Goal: Transaction & Acquisition: Book appointment/travel/reservation

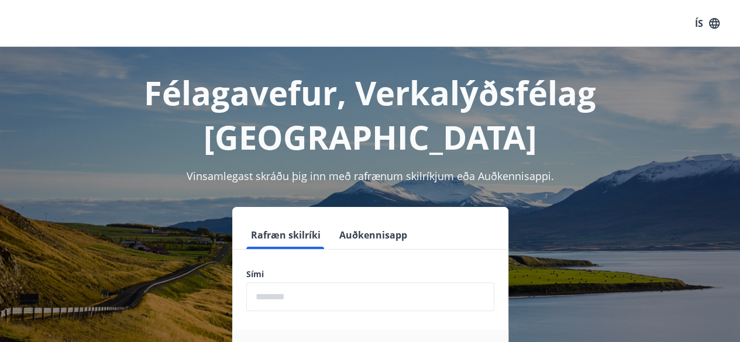
click at [328, 283] on input "phone" at bounding box center [370, 297] width 248 height 29
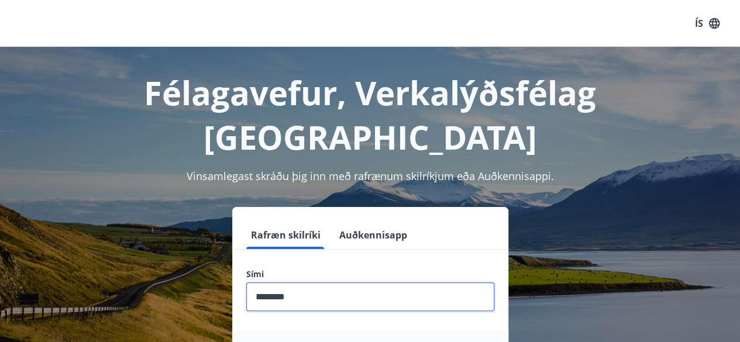
type input "********"
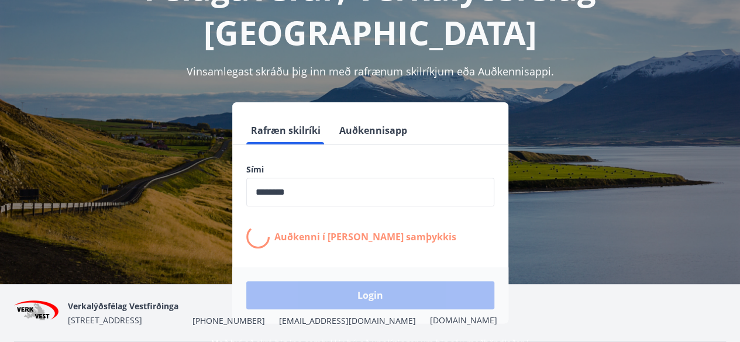
scroll to position [105, 0]
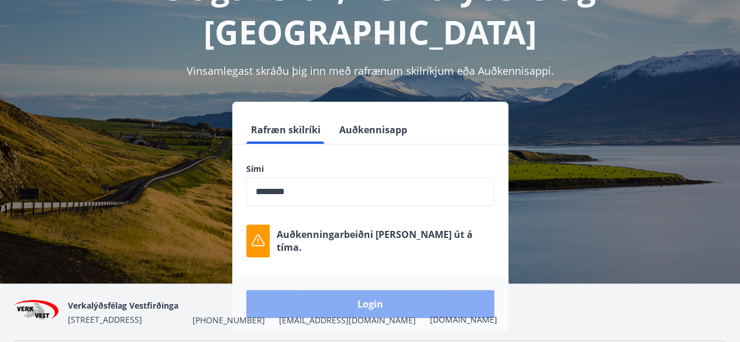
click at [351, 290] on button "Login" at bounding box center [370, 304] width 248 height 28
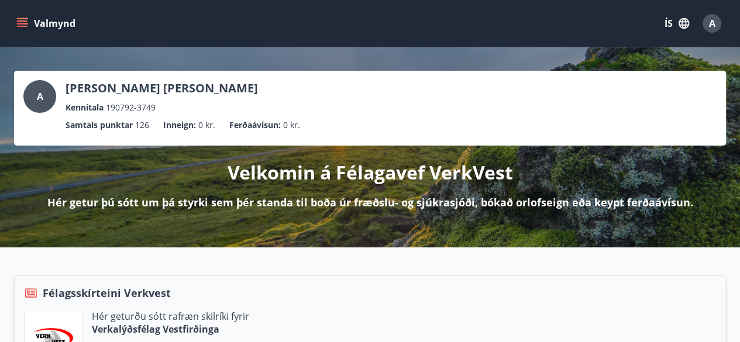
click at [21, 19] on icon "menu" at bounding box center [23, 18] width 13 height 1
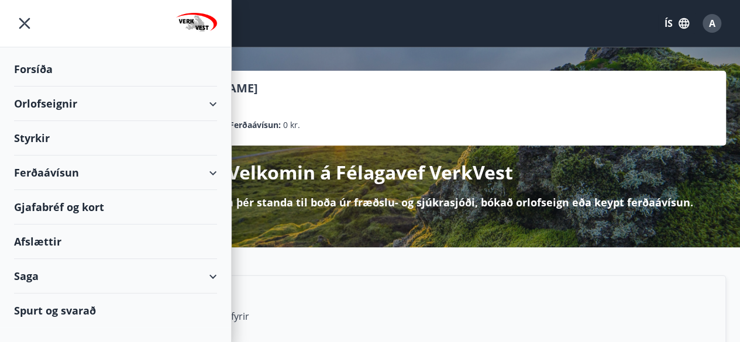
click at [111, 102] on div "Orlofseignir" at bounding box center [115, 104] width 203 height 35
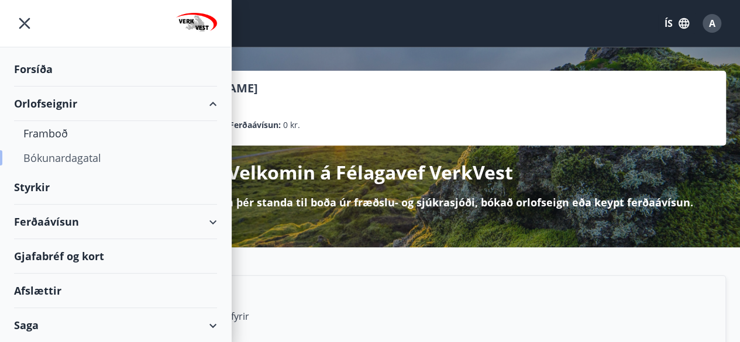
click at [89, 162] on div "Bókunardagatal" at bounding box center [115, 158] width 184 height 25
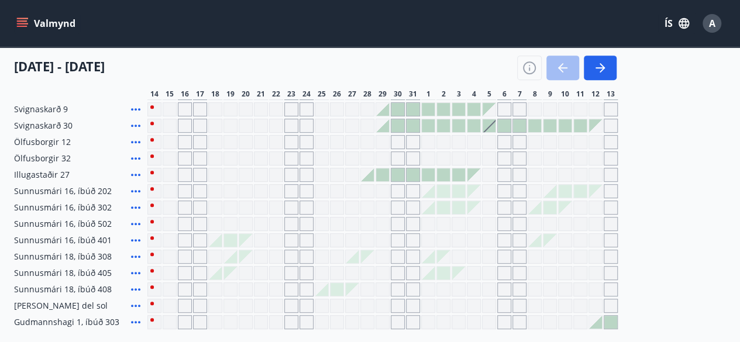
scroll to position [252, 0]
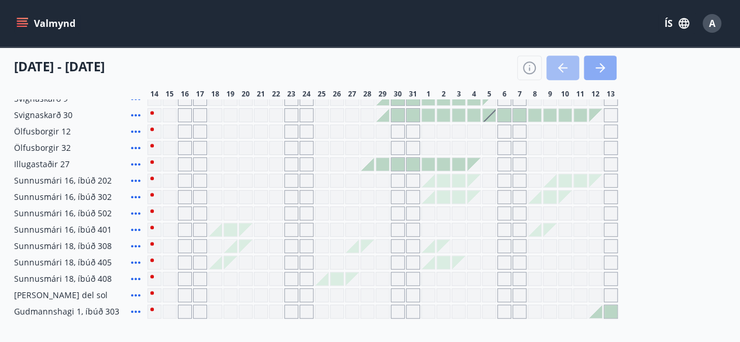
click at [599, 69] on icon "button" at bounding box center [601, 68] width 14 height 14
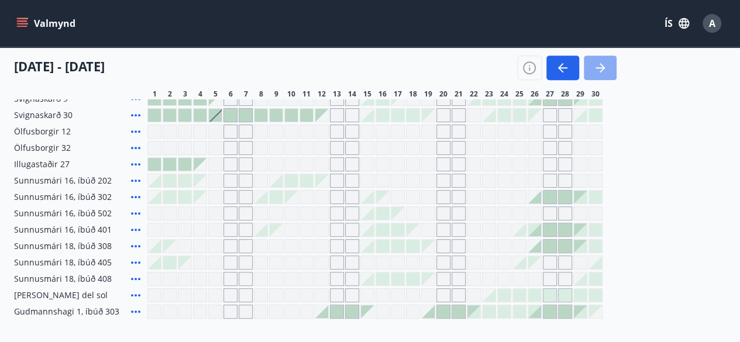
click at [599, 69] on icon "button" at bounding box center [601, 68] width 14 height 14
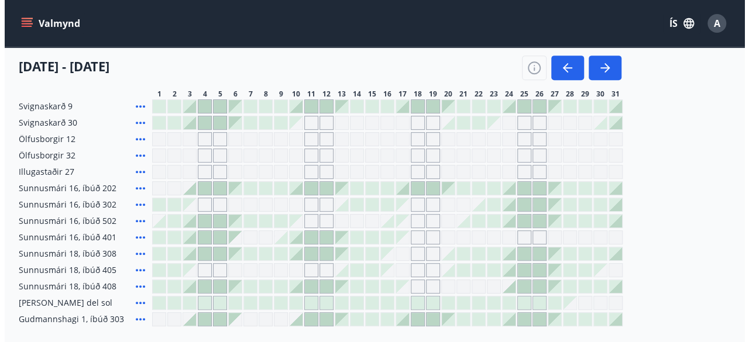
scroll to position [243, 0]
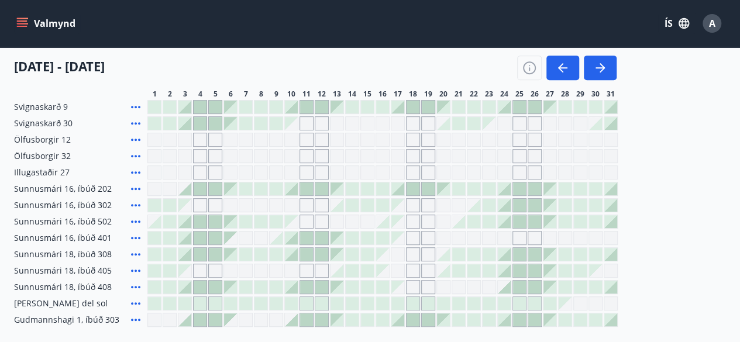
click at [133, 221] on icon at bounding box center [136, 222] width 14 height 14
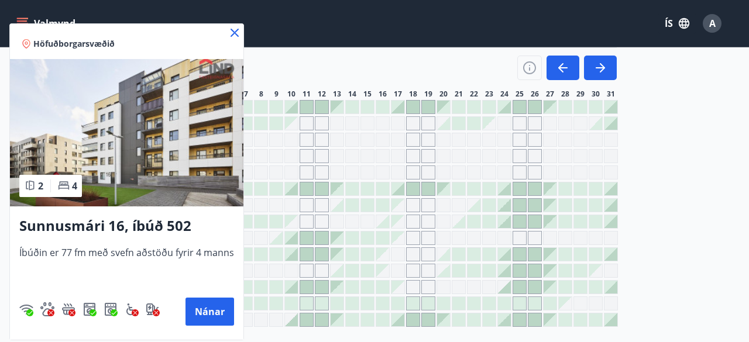
click at [233, 33] on icon at bounding box center [235, 33] width 8 height 8
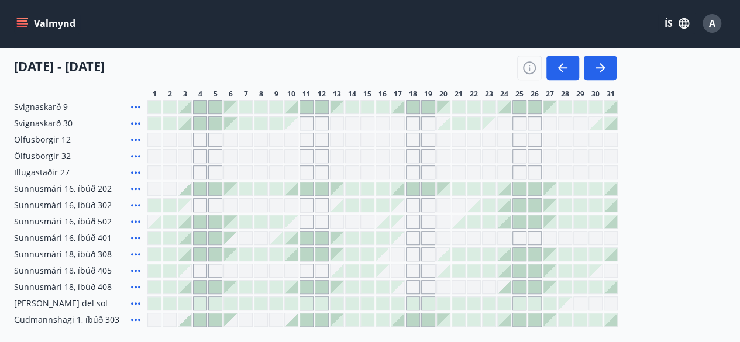
click at [173, 222] on div at bounding box center [169, 221] width 13 height 13
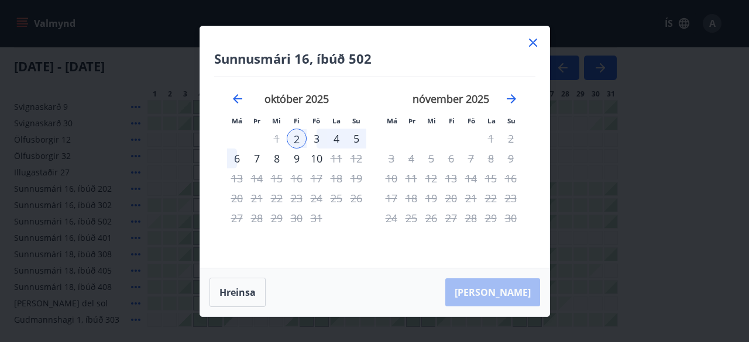
click at [232, 156] on div "6" at bounding box center [237, 159] width 20 height 20
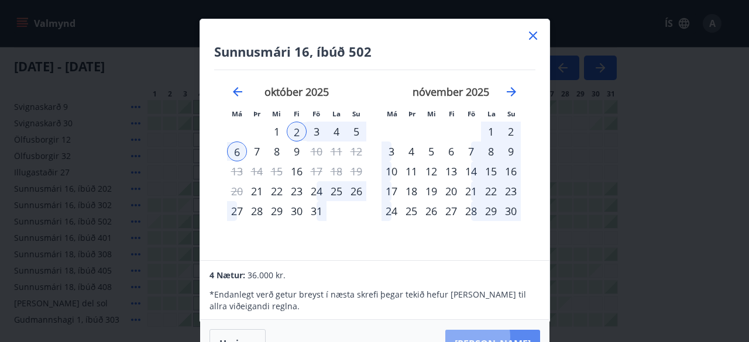
click at [510, 337] on button "[PERSON_NAME]" at bounding box center [492, 344] width 95 height 28
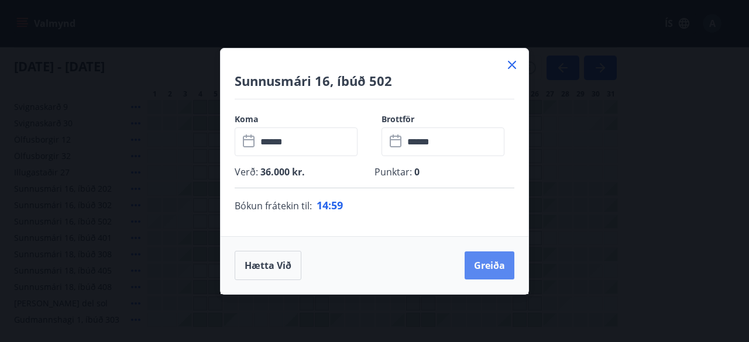
click at [483, 263] on button "Greiða" at bounding box center [490, 266] width 50 height 28
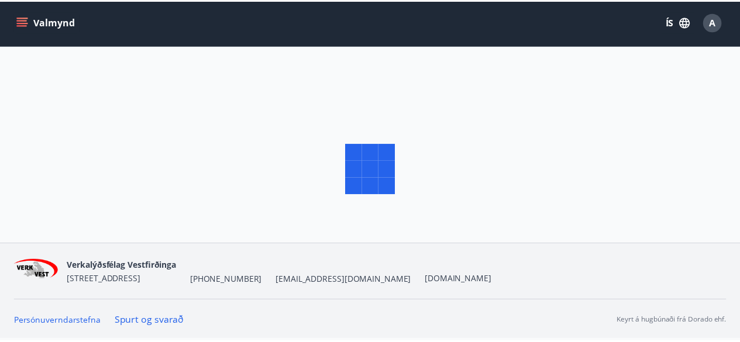
scroll to position [1, 0]
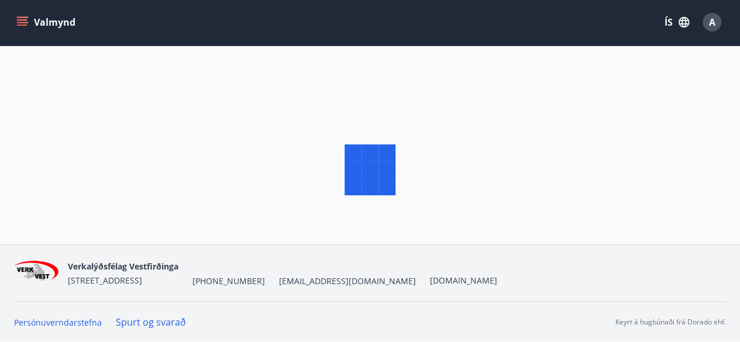
click at [428, 143] on div at bounding box center [370, 170] width 740 height 342
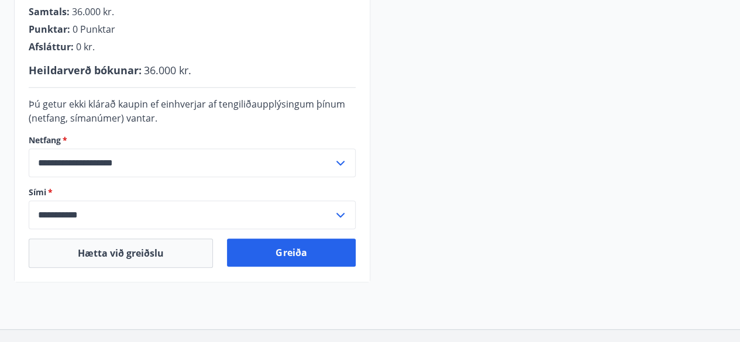
scroll to position [331, 0]
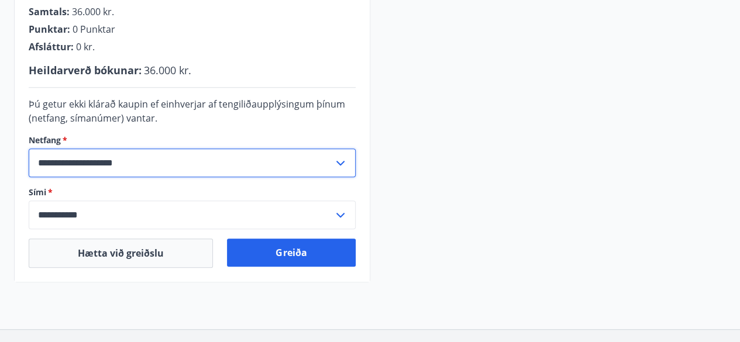
click at [78, 160] on input "**********" at bounding box center [181, 163] width 305 height 29
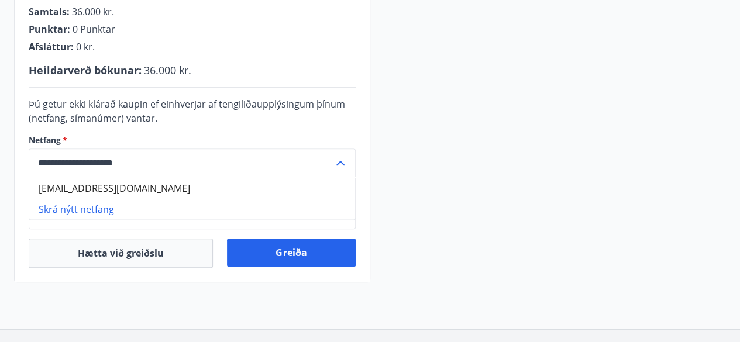
type input "**********"
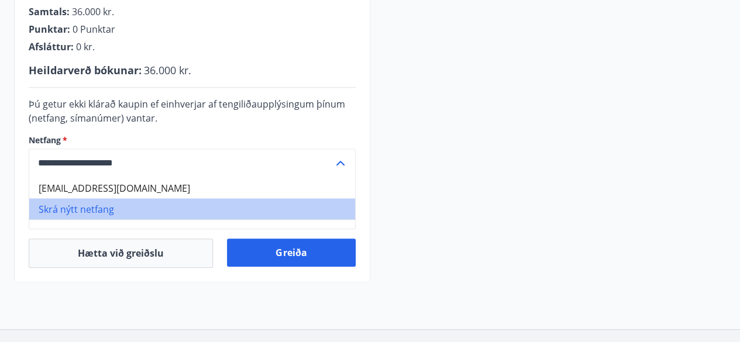
click at [88, 211] on li "Skrá nýtt netfang" at bounding box center [192, 208] width 326 height 21
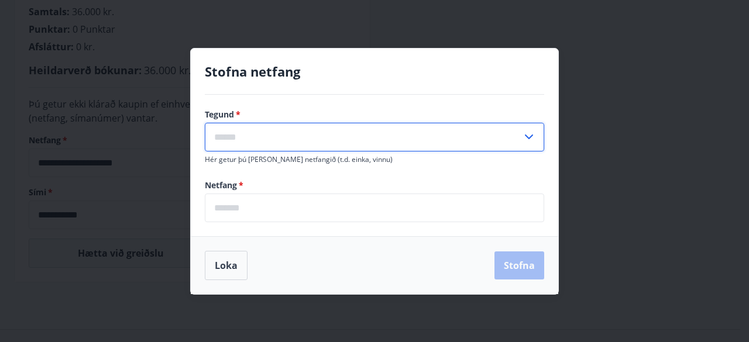
click at [251, 134] on input "text" at bounding box center [363, 137] width 317 height 29
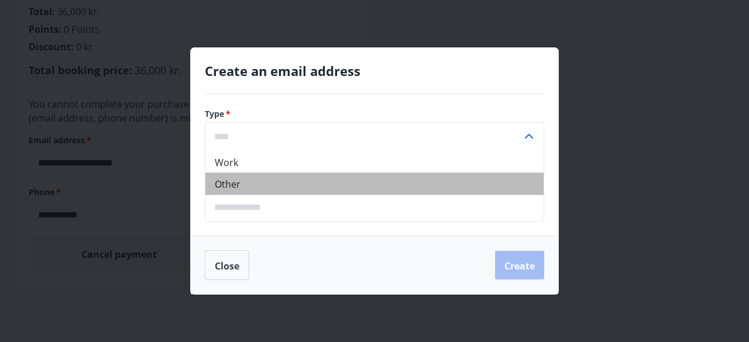
click at [259, 188] on li "Other" at bounding box center [374, 184] width 338 height 22
type input "*****"
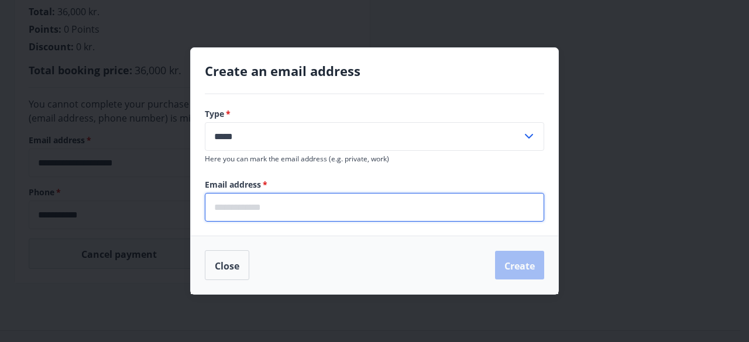
click at [268, 210] on input "email" at bounding box center [374, 207] width 339 height 29
type input "**********"
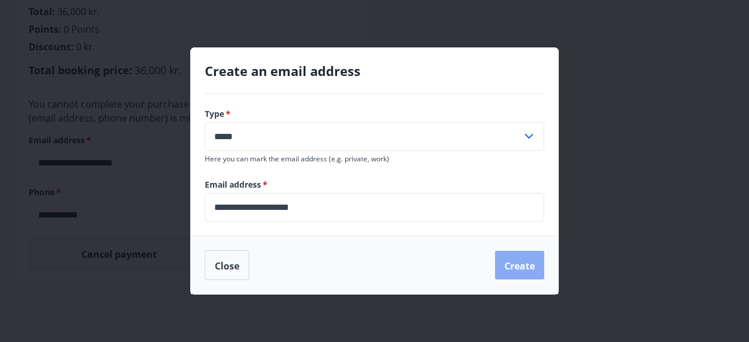
click at [514, 264] on font "Create" at bounding box center [520, 265] width 30 height 13
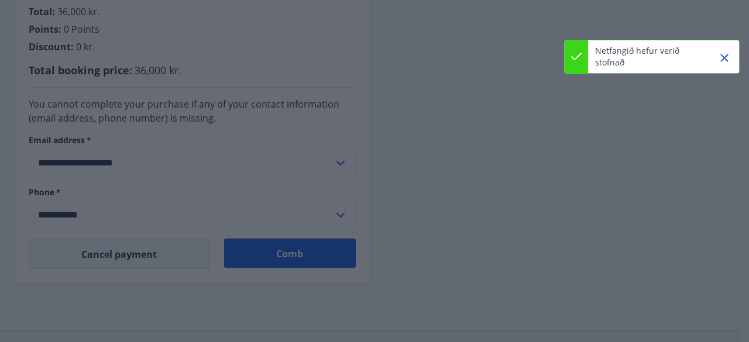
type input "**********"
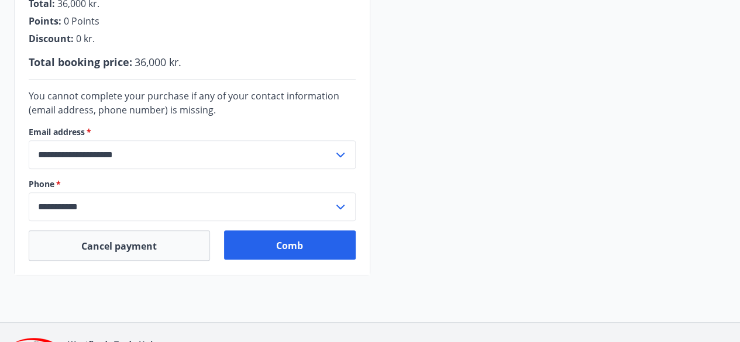
scroll to position [347, 0]
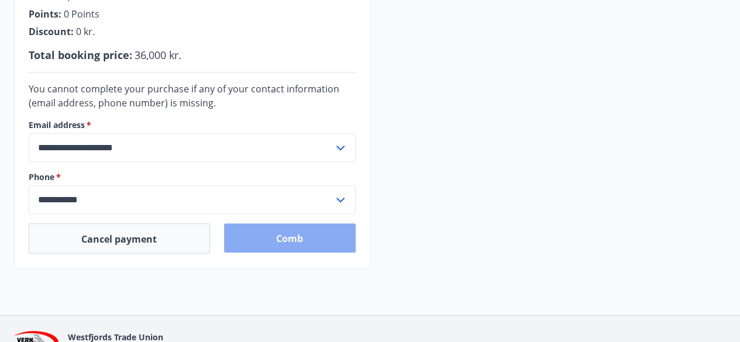
click at [287, 239] on font "Comb" at bounding box center [289, 238] width 27 height 13
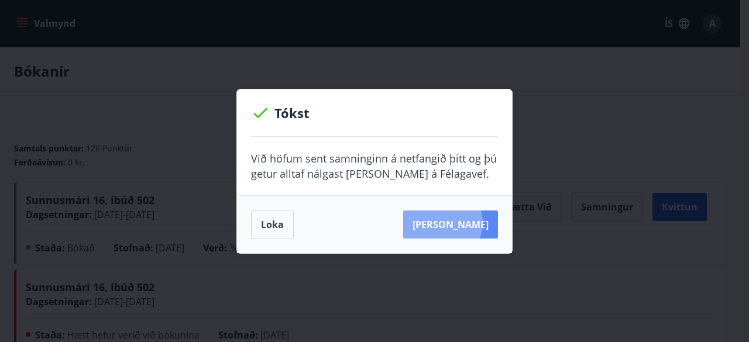
click at [460, 222] on button "[PERSON_NAME]" at bounding box center [450, 225] width 95 height 28
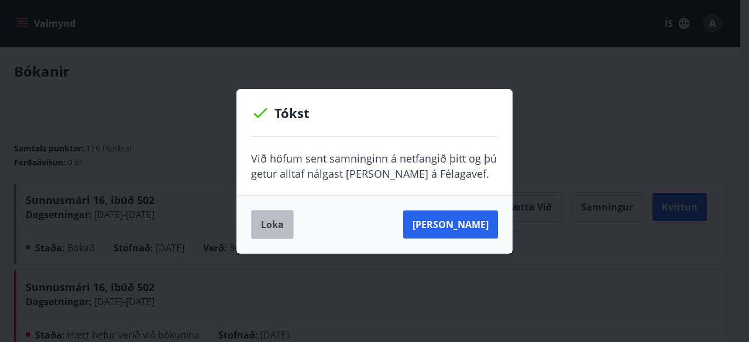
click at [265, 221] on button "Loka" at bounding box center [272, 224] width 43 height 29
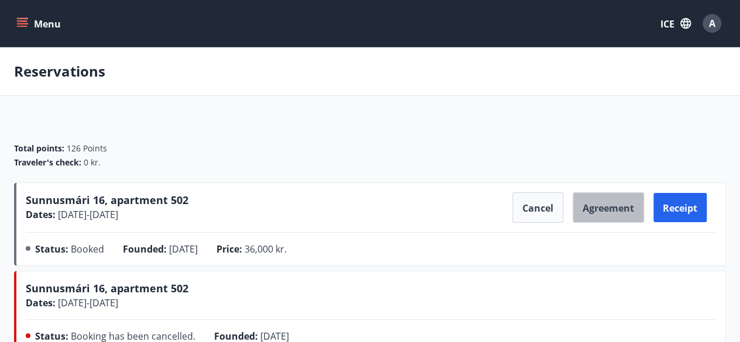
click at [611, 207] on font "Agreement" at bounding box center [609, 208] width 52 height 13
click at [409, 122] on div "Total points : 126 Points Traveler's check : 0 kr." at bounding box center [370, 150] width 712 height 63
click at [715, 22] on span "A" at bounding box center [712, 23] width 6 height 13
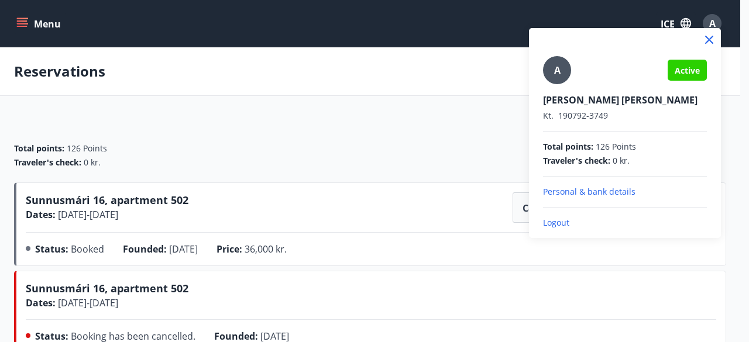
click at [701, 42] on div at bounding box center [625, 39] width 192 height 23
click at [709, 40] on icon at bounding box center [709, 40] width 8 height 8
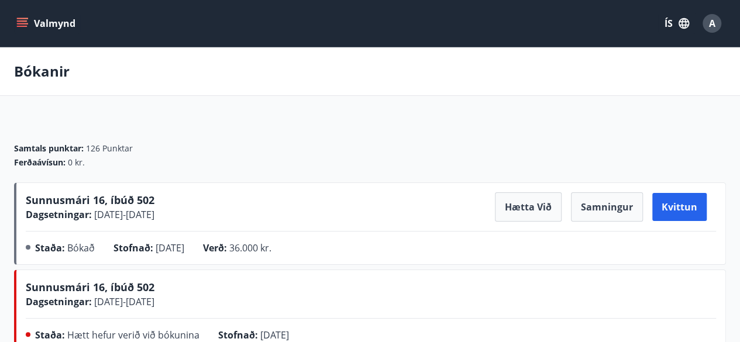
click at [342, 129] on div "Samtals punktar : 126 Punktar Ferðaávísun : 0 kr." at bounding box center [370, 150] width 712 height 63
click at [14, 22] on button "Valmynd" at bounding box center [47, 23] width 66 height 21
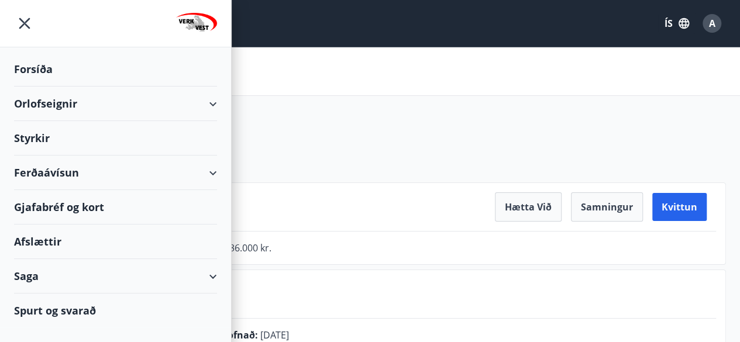
click at [93, 106] on div "Orlofseignir" at bounding box center [115, 104] width 203 height 35
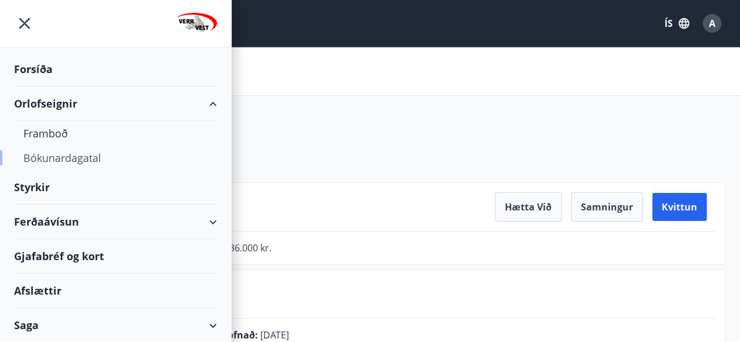
click at [47, 161] on div "Bókunardagatal" at bounding box center [115, 158] width 184 height 25
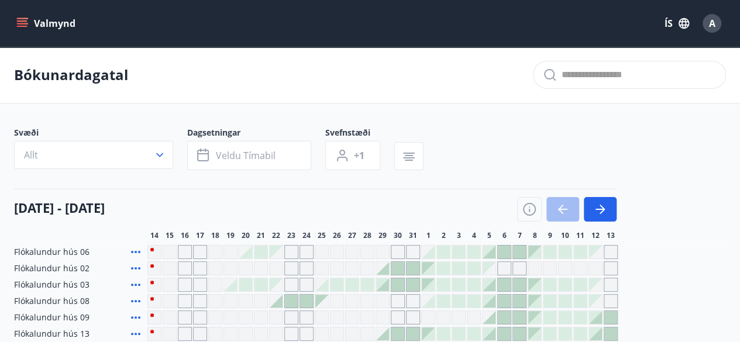
click at [604, 127] on div "Svæði Allt Dagsetningar Veldu tímabil Svefnstæði +1" at bounding box center [370, 151] width 712 height 48
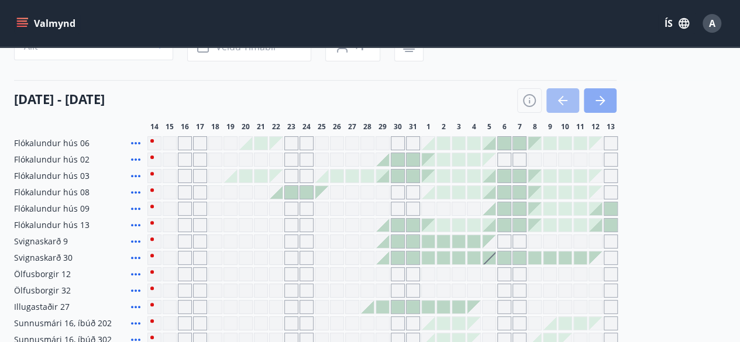
click at [606, 94] on icon "button" at bounding box center [601, 101] width 14 height 14
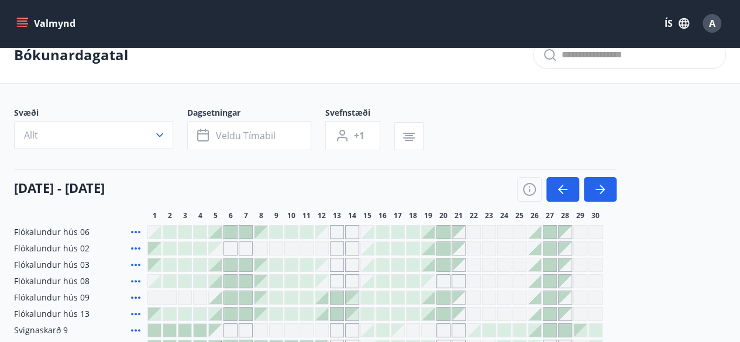
scroll to position [19, 0]
click at [597, 187] on icon "button" at bounding box center [601, 190] width 14 height 14
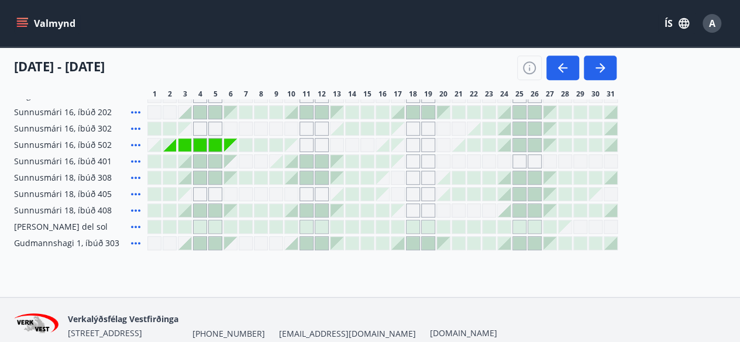
scroll to position [0, 0]
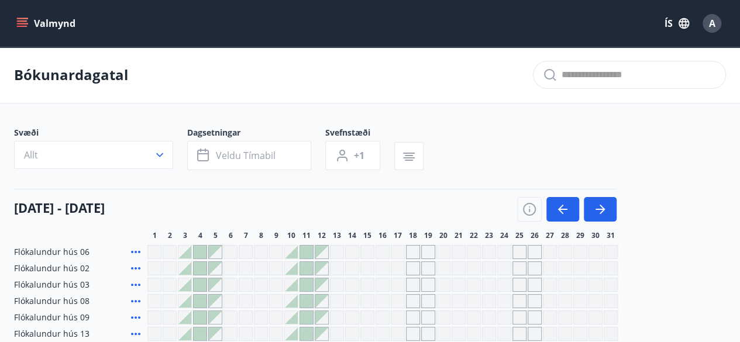
click at [20, 28] on icon "menu" at bounding box center [22, 24] width 12 height 12
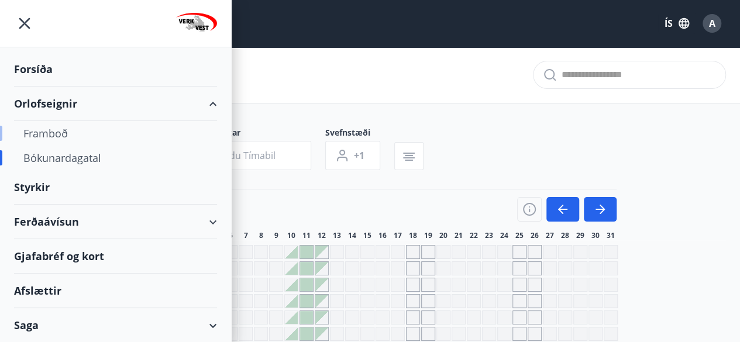
click at [56, 129] on div "Framboð" at bounding box center [115, 133] width 184 height 25
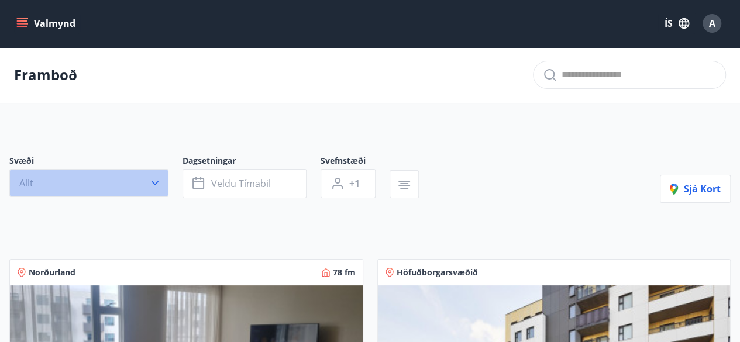
click at [133, 175] on button "Allt" at bounding box center [88, 183] width 159 height 28
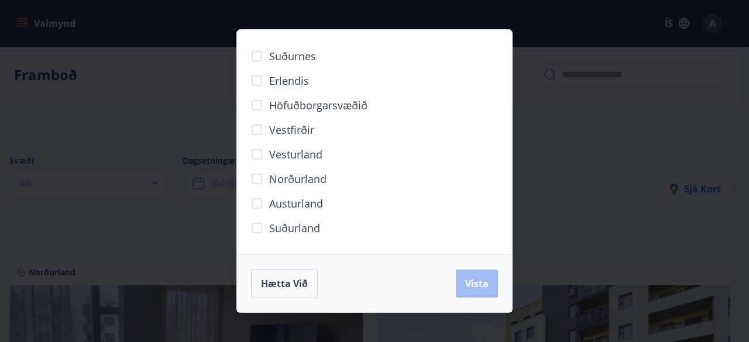
click at [274, 154] on span "Vesturland" at bounding box center [295, 154] width 53 height 15
click at [478, 287] on span "Vista" at bounding box center [476, 283] width 23 height 13
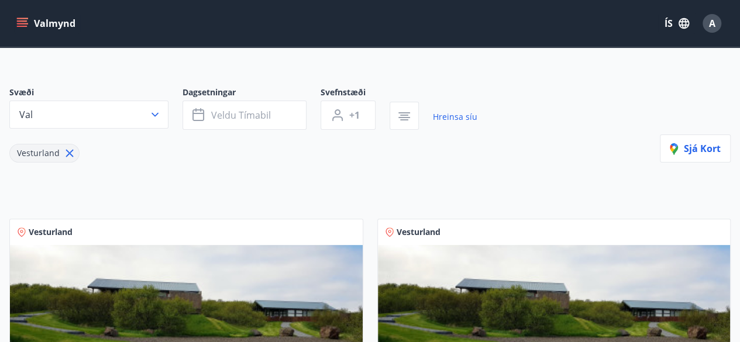
scroll to position [69, 0]
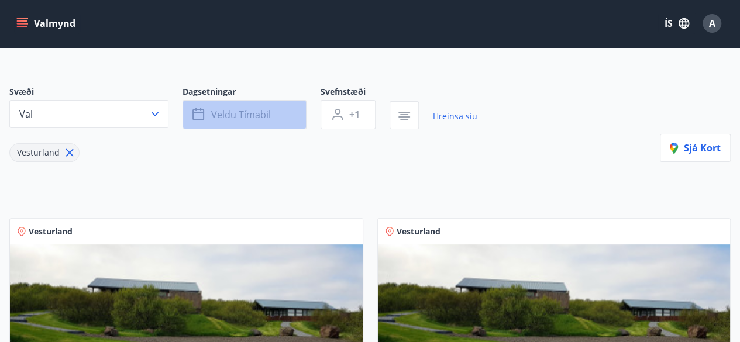
click at [260, 115] on span "Veldu tímabil" at bounding box center [241, 114] width 60 height 13
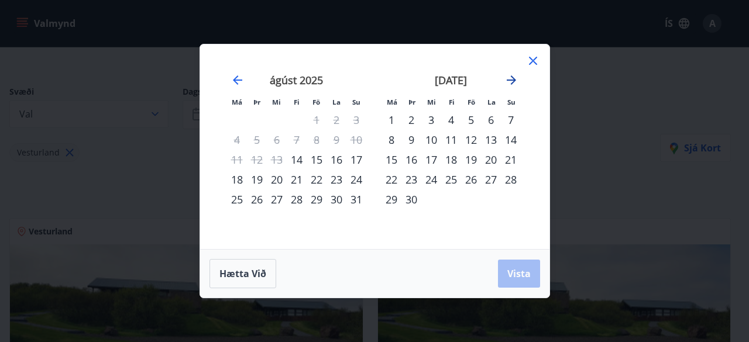
click at [514, 85] on icon "Move forward to switch to the next month." at bounding box center [512, 80] width 14 height 14
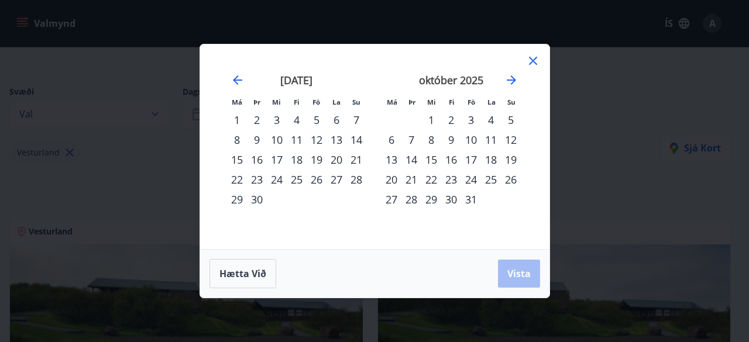
click at [451, 121] on div "2" at bounding box center [451, 120] width 20 height 20
click at [257, 200] on div "30" at bounding box center [257, 200] width 20 height 20
click at [434, 120] on div "1" at bounding box center [431, 120] width 20 height 20
click at [451, 123] on div "2" at bounding box center [451, 120] width 20 height 20
click at [258, 200] on div "30" at bounding box center [257, 200] width 20 height 20
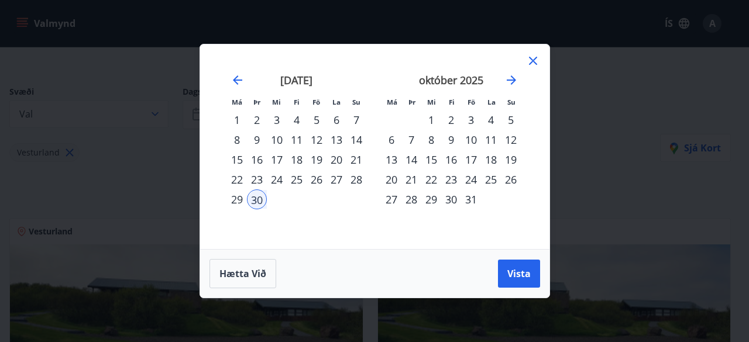
click at [448, 116] on div "2" at bounding box center [451, 120] width 20 height 20
click at [517, 275] on span "Vista" at bounding box center [518, 273] width 23 height 13
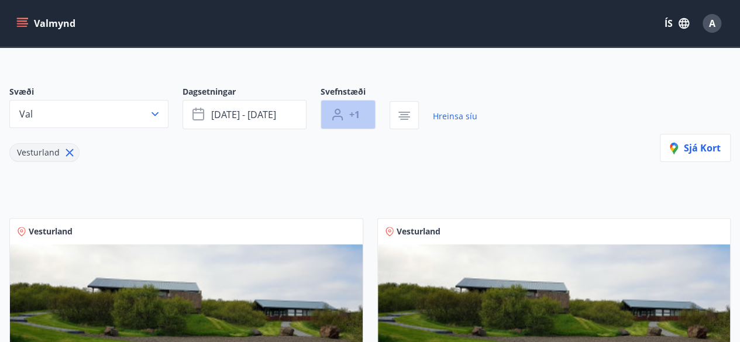
click at [340, 112] on icon "button" at bounding box center [338, 112] width 6 height 6
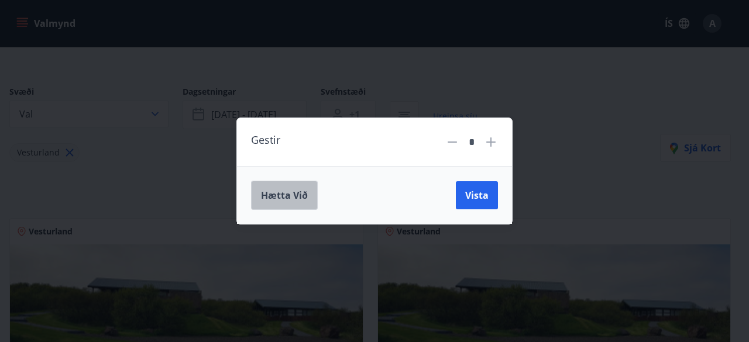
click at [279, 194] on span "Hætta við" at bounding box center [284, 195] width 47 height 13
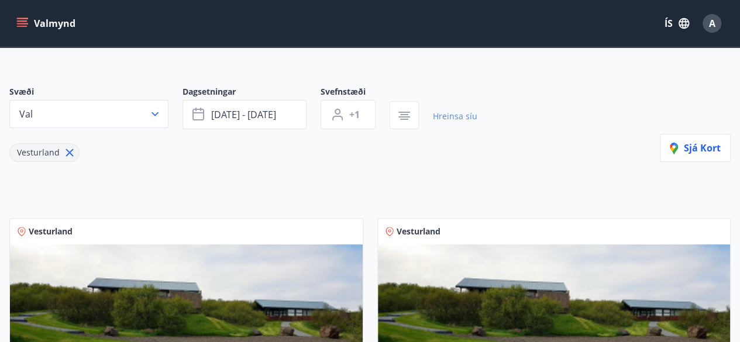
click at [454, 112] on link "Hreinsa síu" at bounding box center [455, 117] width 44 height 26
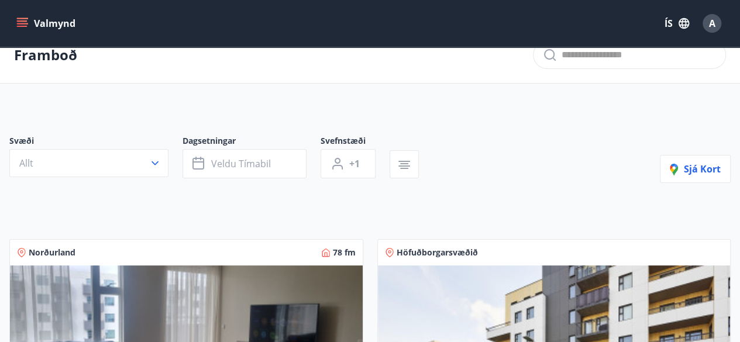
scroll to position [19, 0]
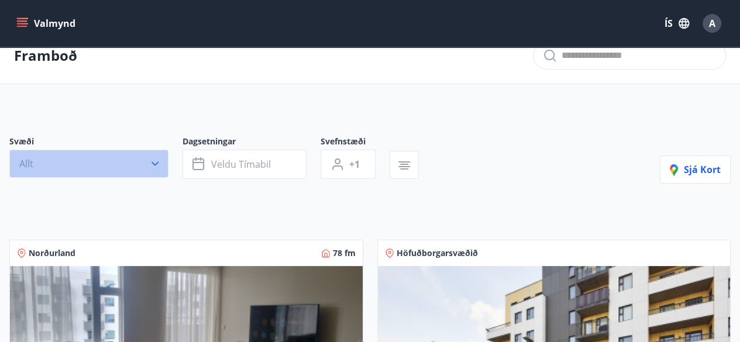
click at [142, 162] on button "Allt" at bounding box center [88, 164] width 159 height 28
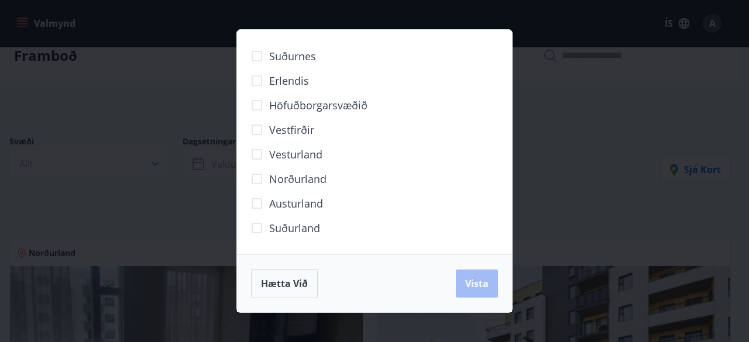
click at [293, 160] on span "Vesturland" at bounding box center [295, 154] width 53 height 15
click at [471, 282] on span "Vista" at bounding box center [476, 283] width 23 height 13
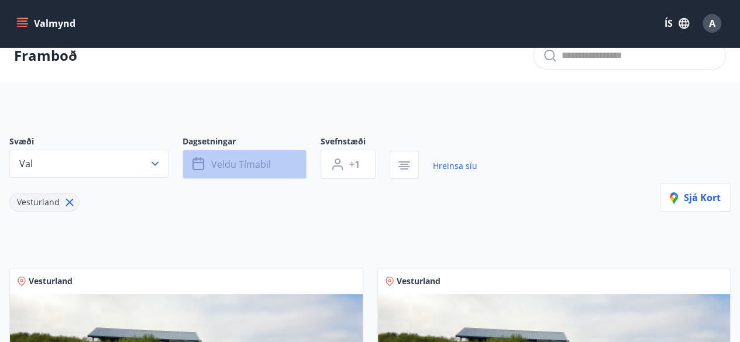
click at [247, 164] on span "Veldu tímabil" at bounding box center [241, 164] width 60 height 13
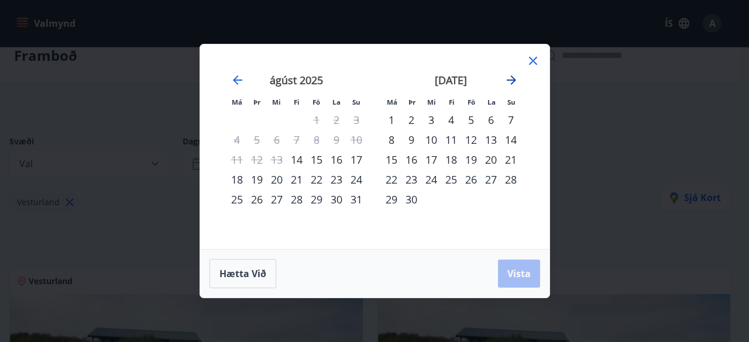
click at [515, 81] on icon "Move forward to switch to the next month." at bounding box center [511, 80] width 9 height 9
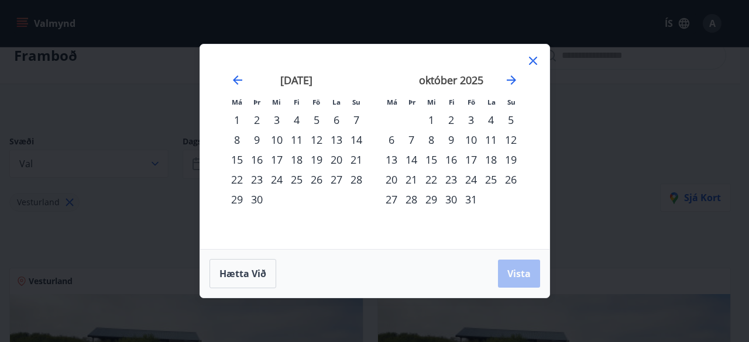
click at [259, 200] on div "30" at bounding box center [257, 200] width 20 height 20
click at [446, 123] on div "2" at bounding box center [451, 120] width 20 height 20
click at [517, 268] on span "Vista" at bounding box center [518, 273] width 23 height 13
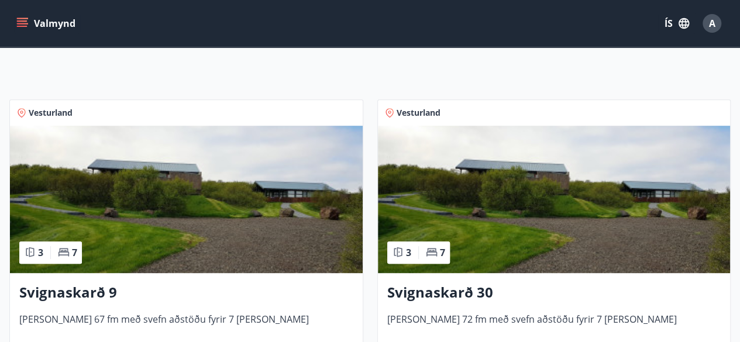
scroll to position [181, 0]
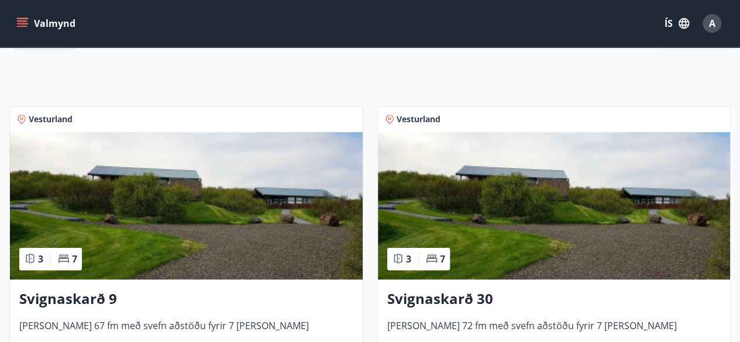
click at [289, 195] on img at bounding box center [186, 205] width 353 height 147
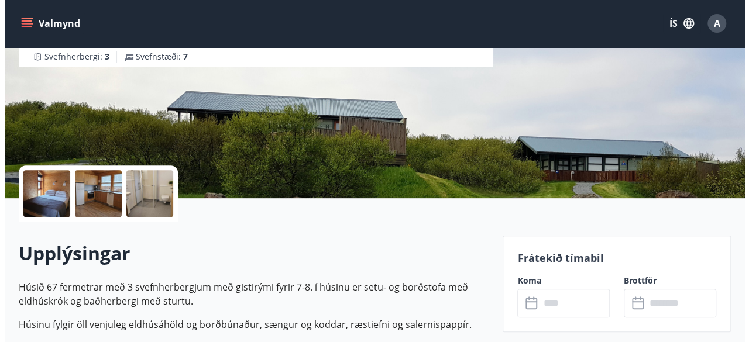
scroll to position [166, 0]
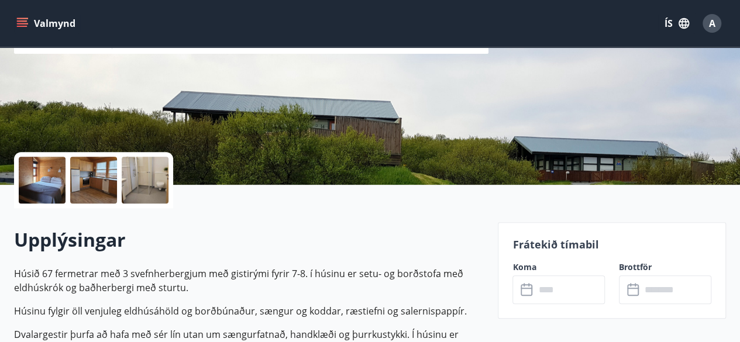
click at [49, 181] on div at bounding box center [42, 180] width 47 height 47
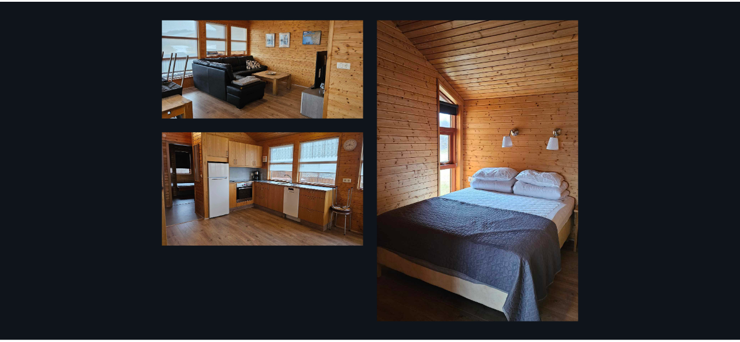
scroll to position [0, 0]
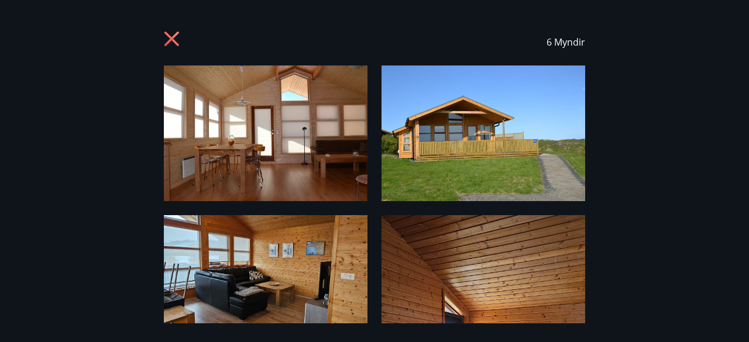
click at [170, 35] on icon at bounding box center [173, 40] width 19 height 19
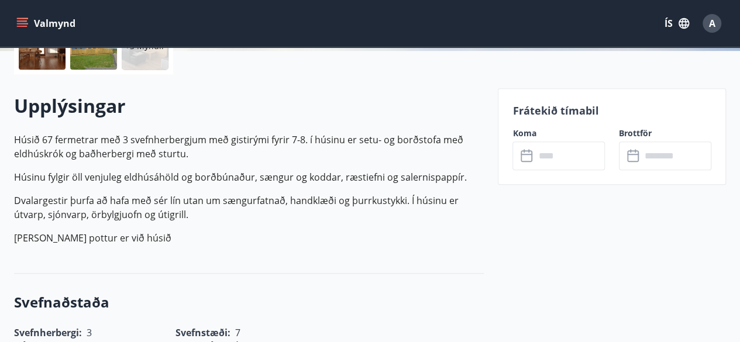
scroll to position [301, 0]
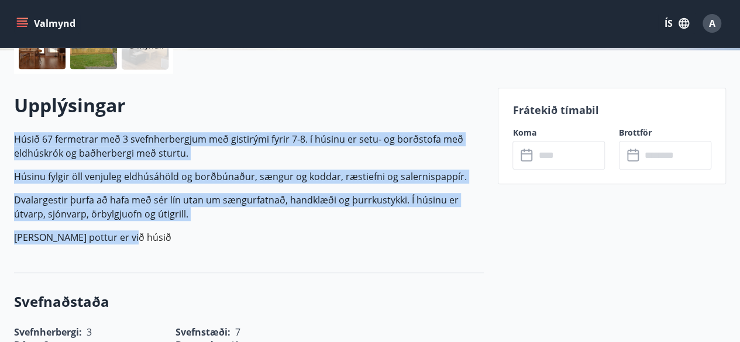
drag, startPoint x: 129, startPoint y: 238, endPoint x: 16, endPoint y: 138, distance: 150.9
click at [16, 138] on p "Húsið 67 fermetrar með 3 svefnherbergjum með gistirými fyrir 7-8. í húsinu er s…" at bounding box center [249, 188] width 470 height 112
click at [253, 215] on p "Dvalargestir þurfa að hafa með sér lín utan um sængurfatnað, handklæði og þurrk…" at bounding box center [249, 207] width 470 height 28
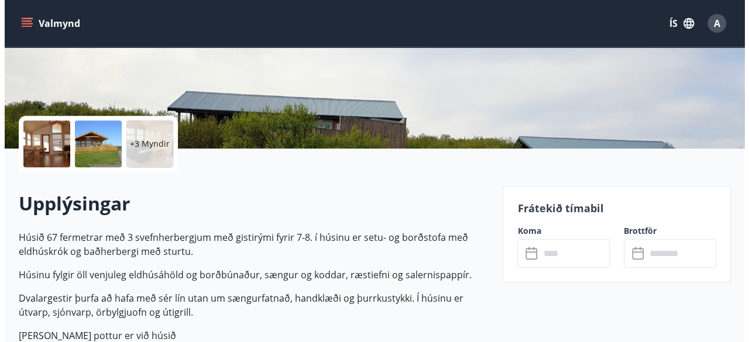
scroll to position [184, 0]
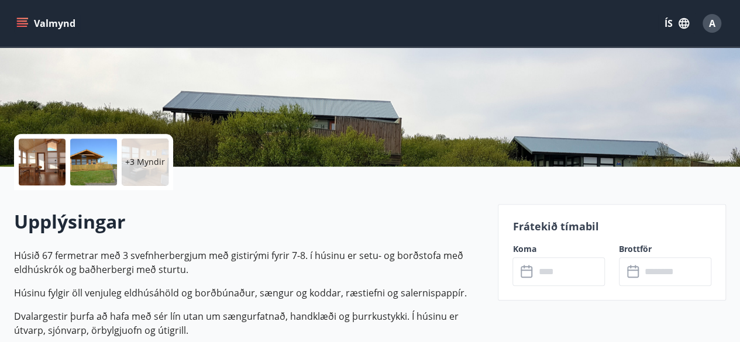
click at [44, 154] on div at bounding box center [42, 162] width 47 height 47
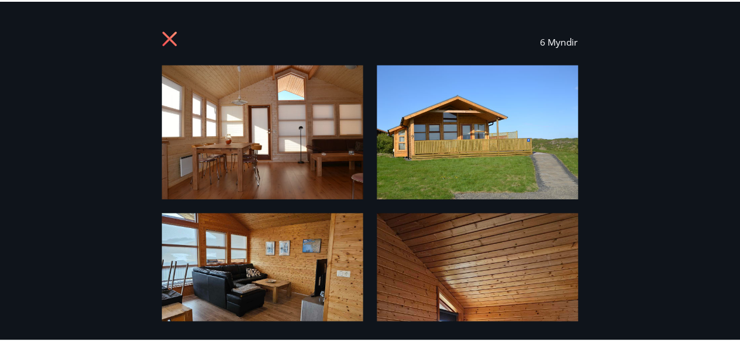
scroll to position [0, 0]
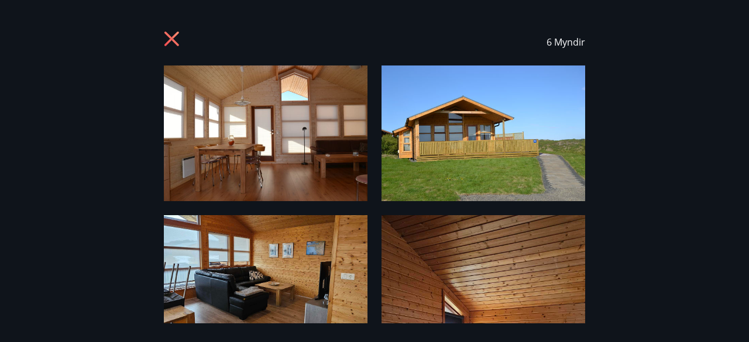
click at [173, 35] on icon at bounding box center [173, 40] width 19 height 19
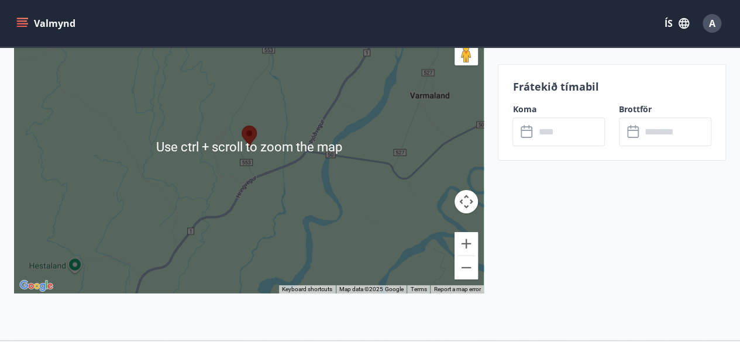
scroll to position [1827, 0]
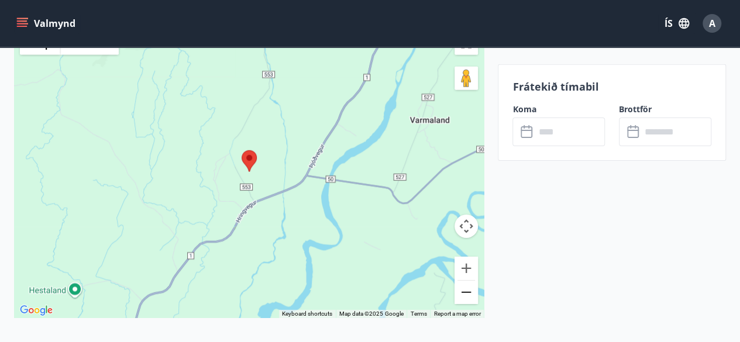
click at [469, 288] on button "Zoom out" at bounding box center [466, 292] width 23 height 23
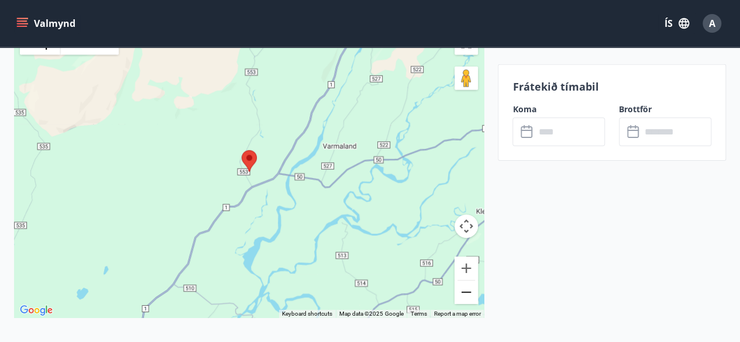
click at [469, 288] on button "Zoom out" at bounding box center [466, 292] width 23 height 23
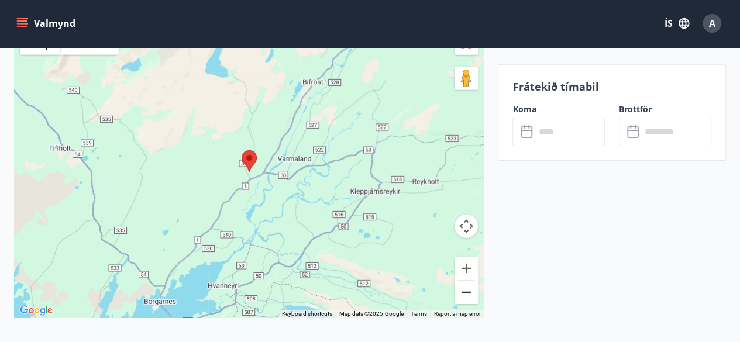
click at [469, 288] on button "Zoom out" at bounding box center [466, 292] width 23 height 23
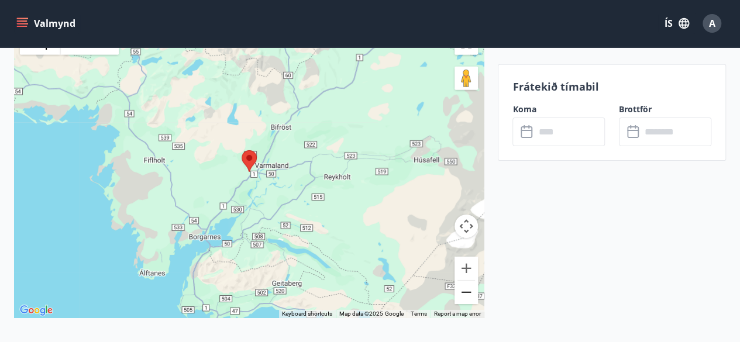
click at [469, 288] on button "Zoom out" at bounding box center [466, 292] width 23 height 23
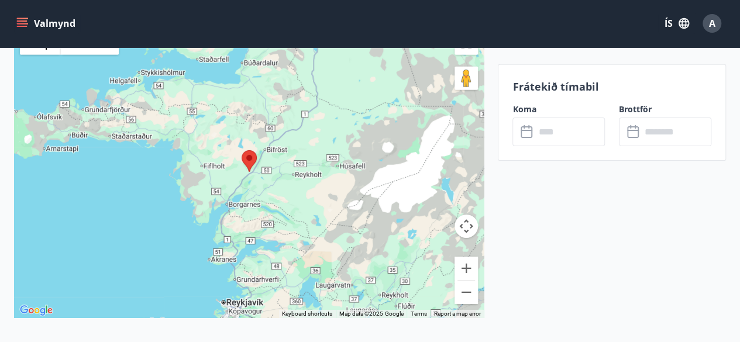
click at [27, 17] on button "Valmynd" at bounding box center [47, 23] width 66 height 21
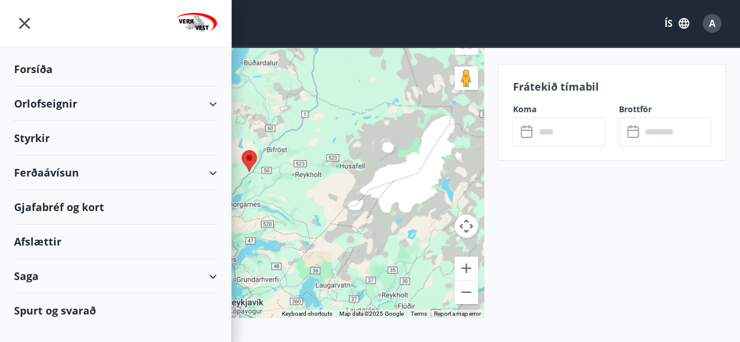
click at [52, 98] on div "Orlofseignir" at bounding box center [115, 104] width 203 height 35
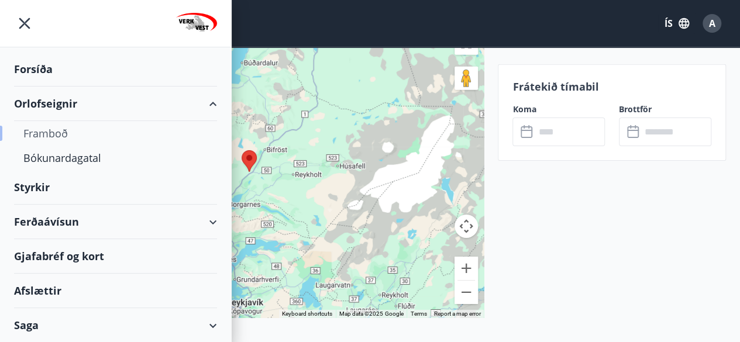
click at [60, 136] on div "Framboð" at bounding box center [115, 133] width 184 height 25
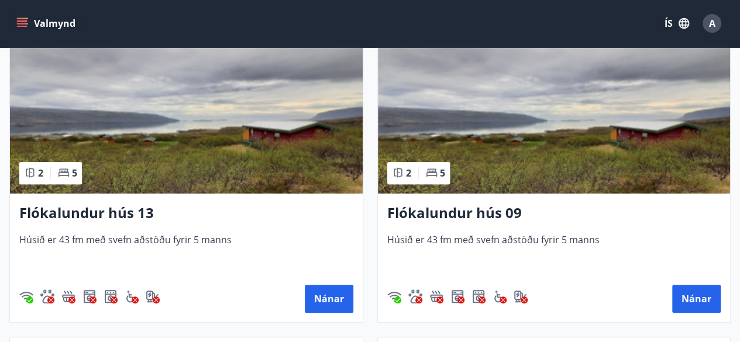
scroll to position [2461, 0]
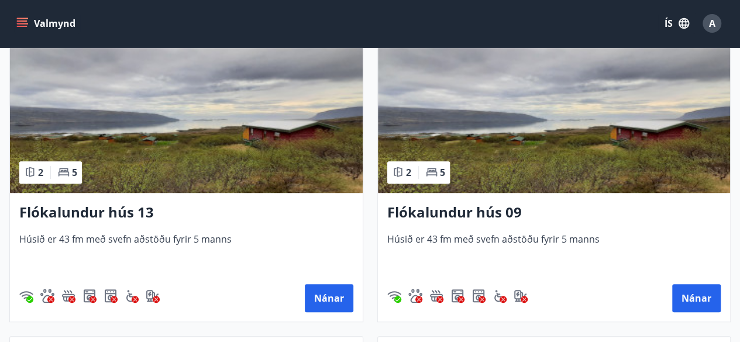
click at [115, 210] on h3 "Flókalundur hús 13" at bounding box center [186, 213] width 334 height 21
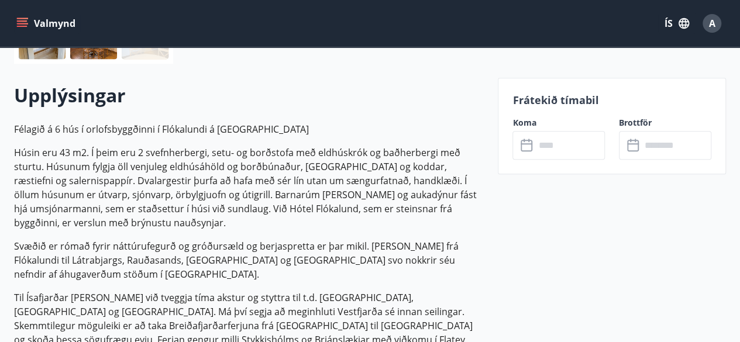
scroll to position [313, 0]
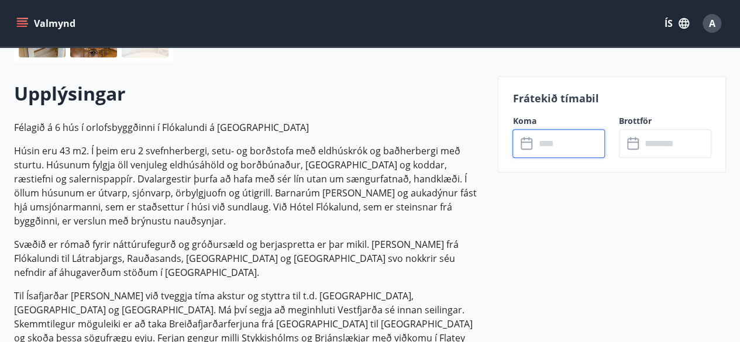
click at [548, 150] on input "text" at bounding box center [570, 143] width 70 height 29
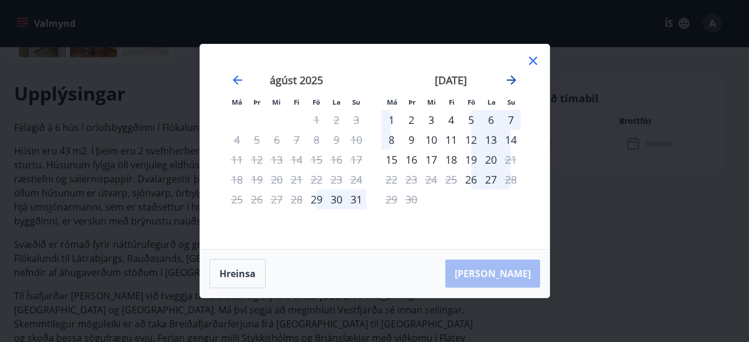
click at [514, 80] on icon "Move forward to switch to the next month." at bounding box center [511, 80] width 9 height 9
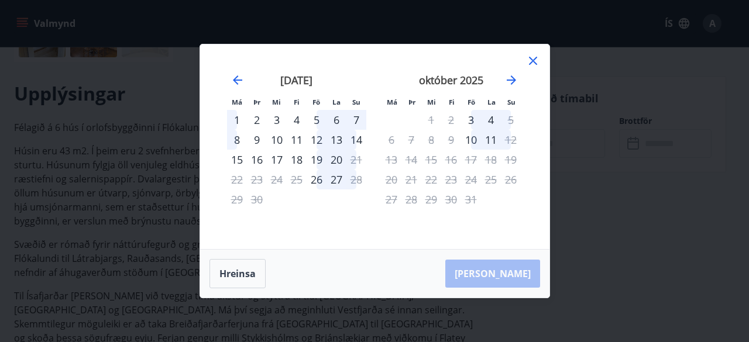
click at [533, 63] on icon at bounding box center [533, 61] width 14 height 14
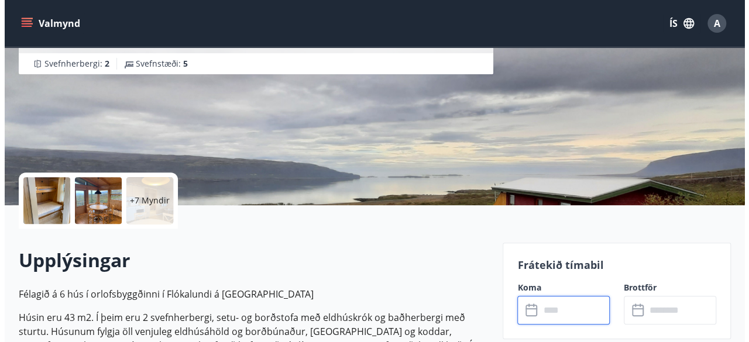
scroll to position [173, 0]
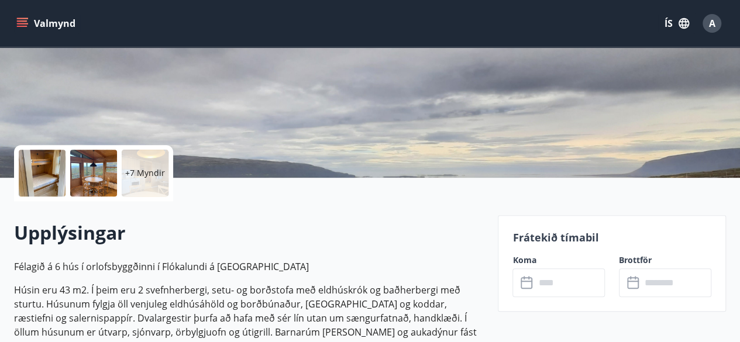
click at [52, 164] on div at bounding box center [42, 173] width 47 height 47
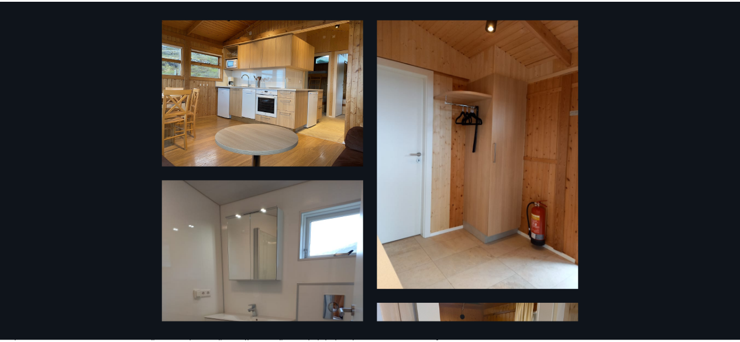
scroll to position [0, 0]
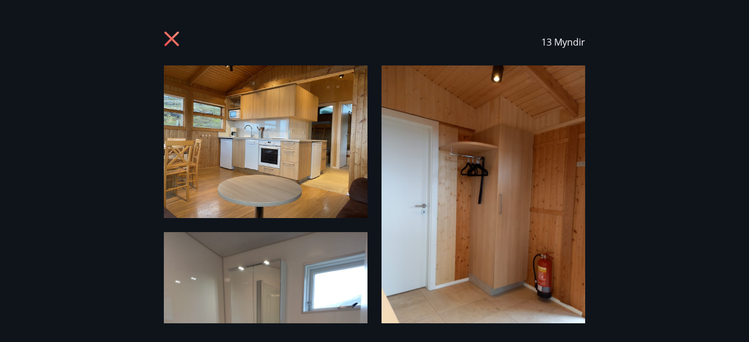
click at [172, 42] on icon at bounding box center [173, 40] width 19 height 19
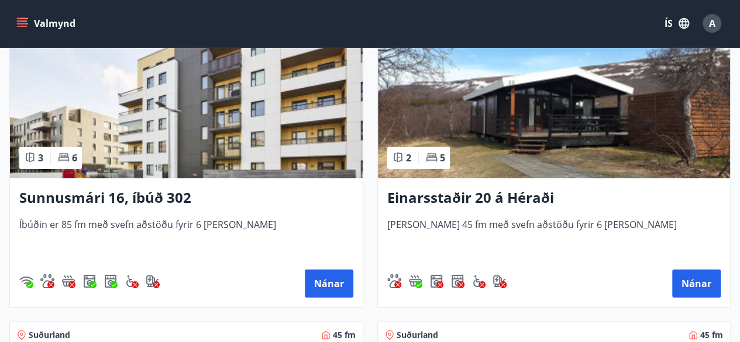
scroll to position [1843, 0]
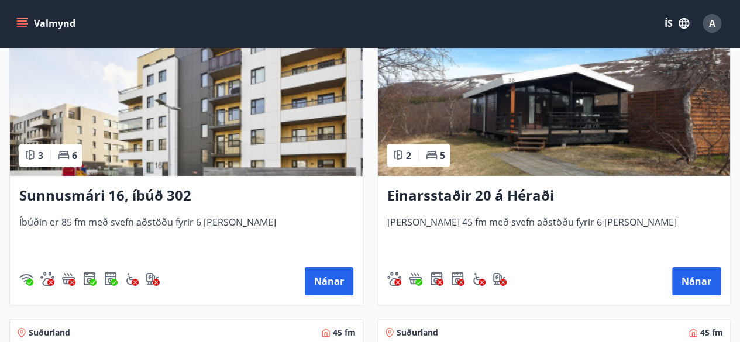
click at [472, 197] on h3 "Einarsstaðir 20 á Héraði" at bounding box center [554, 196] width 334 height 21
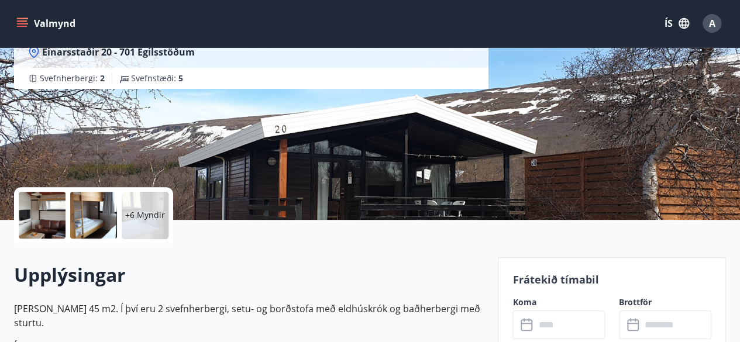
scroll to position [132, 0]
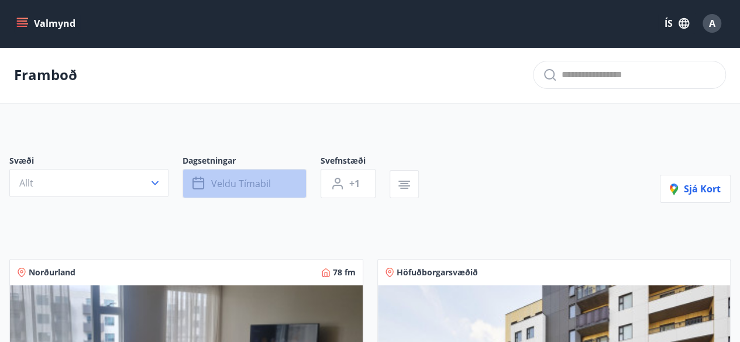
click at [245, 186] on span "Veldu tímabil" at bounding box center [241, 183] width 60 height 13
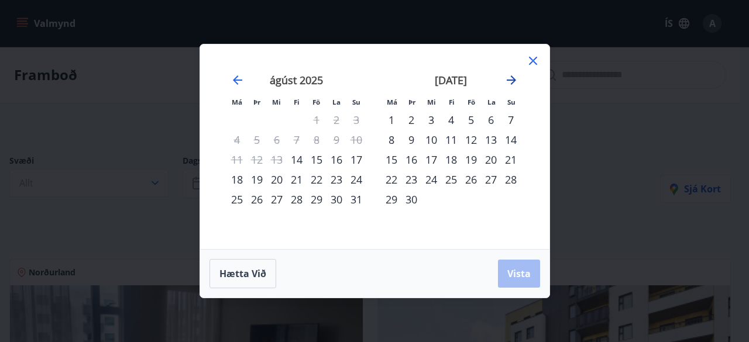
click at [514, 80] on icon "Move forward to switch to the next month." at bounding box center [511, 80] width 9 height 9
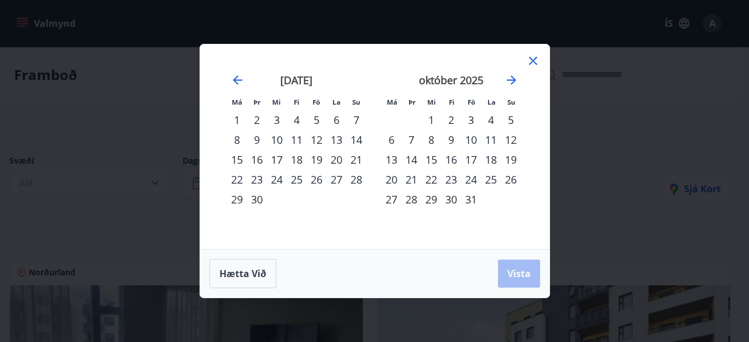
click at [254, 200] on div "30" at bounding box center [257, 200] width 20 height 20
click at [455, 119] on div "2" at bounding box center [451, 120] width 20 height 20
click at [512, 277] on span "Vista" at bounding box center [518, 273] width 23 height 13
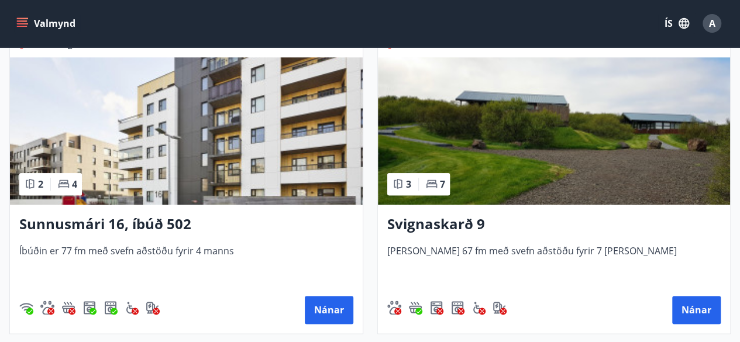
scroll to position [548, 0]
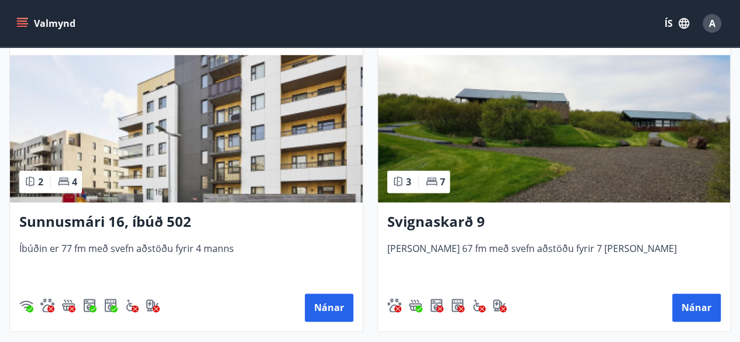
click at [568, 163] on img at bounding box center [554, 128] width 353 height 147
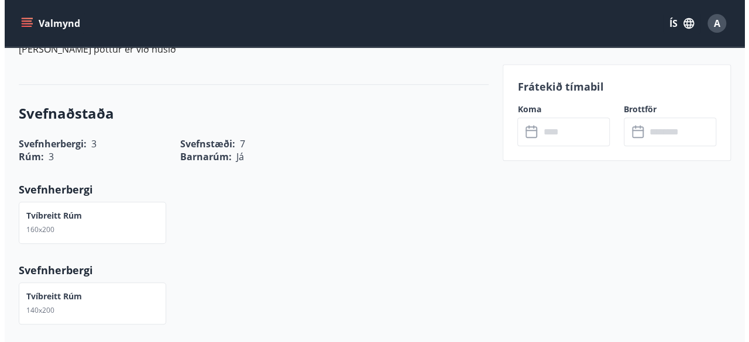
scroll to position [490, 0]
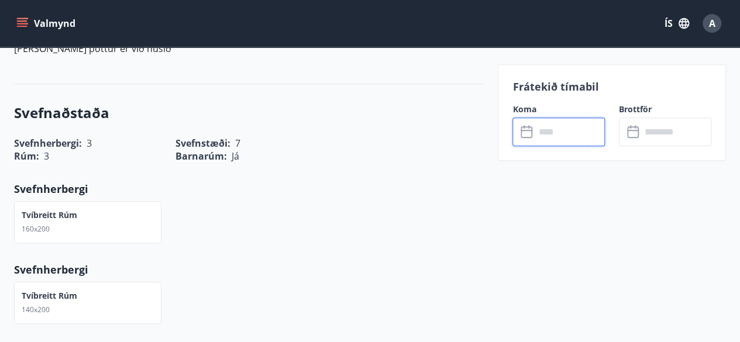
click at [557, 142] on input "text" at bounding box center [570, 132] width 70 height 29
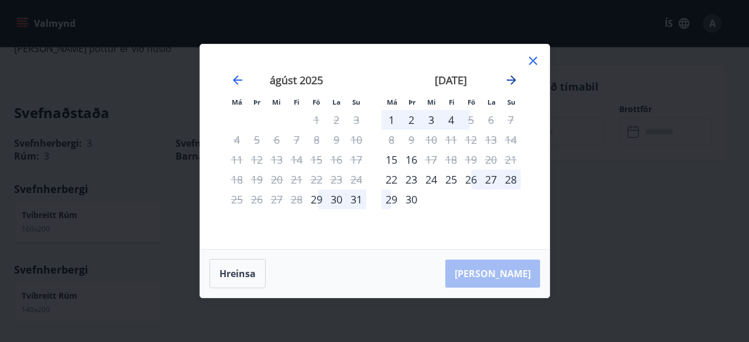
click at [513, 78] on icon "Move forward to switch to the next month." at bounding box center [511, 80] width 9 height 9
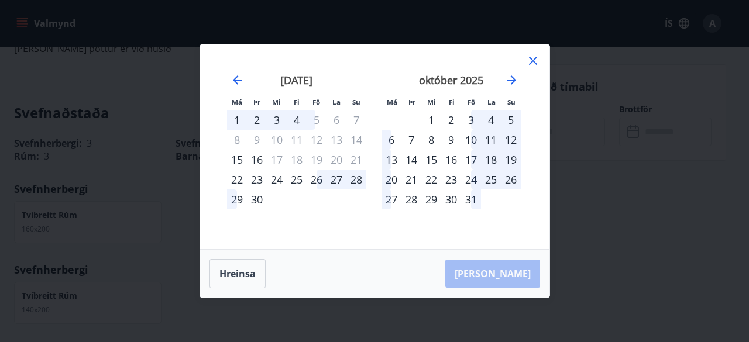
click at [256, 198] on div "30" at bounding box center [257, 200] width 20 height 20
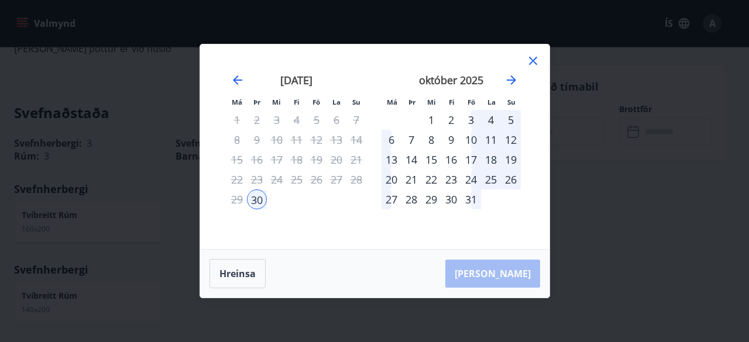
click at [448, 119] on div "2" at bounding box center [451, 120] width 20 height 20
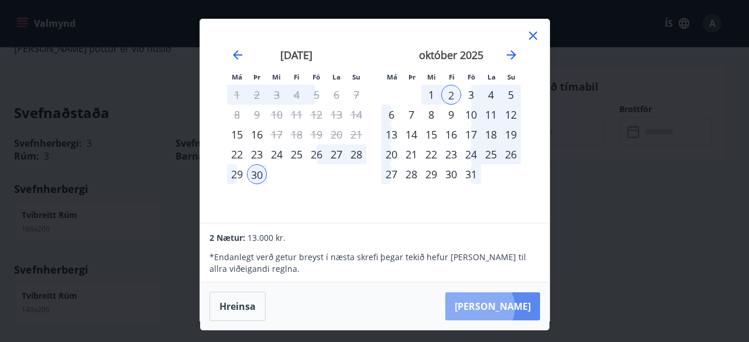
click at [515, 307] on button "[PERSON_NAME]" at bounding box center [492, 307] width 95 height 28
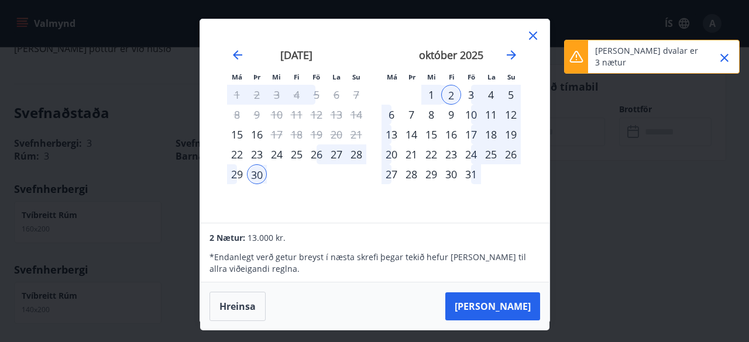
click at [239, 174] on div "29" at bounding box center [237, 174] width 20 height 20
click at [447, 91] on div "2" at bounding box center [451, 95] width 20 height 20
click at [236, 174] on div "29" at bounding box center [237, 174] width 20 height 20
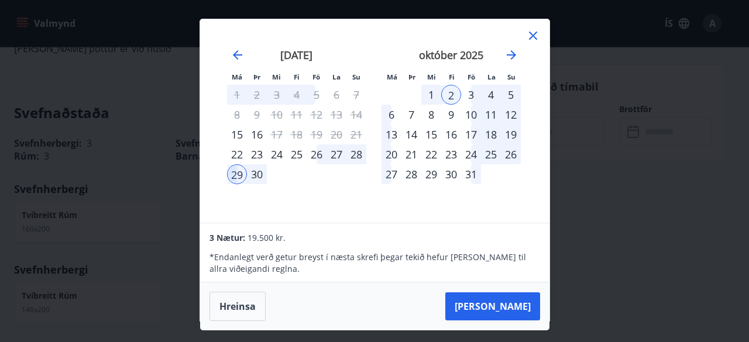
click at [263, 176] on div "30" at bounding box center [257, 174] width 20 height 20
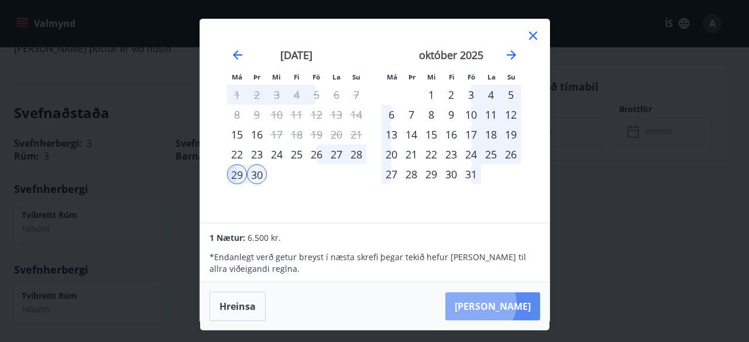
click at [516, 303] on button "[PERSON_NAME]" at bounding box center [492, 307] width 95 height 28
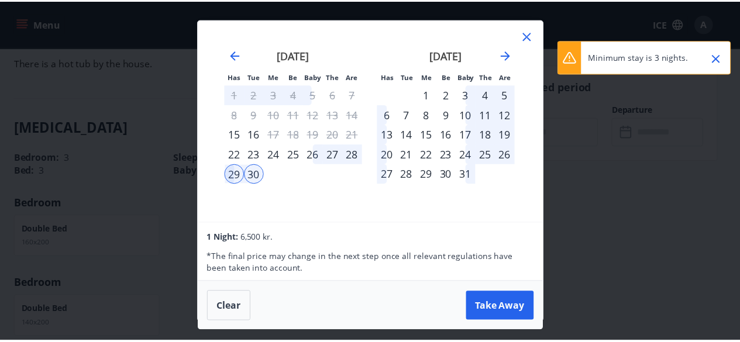
scroll to position [504, 0]
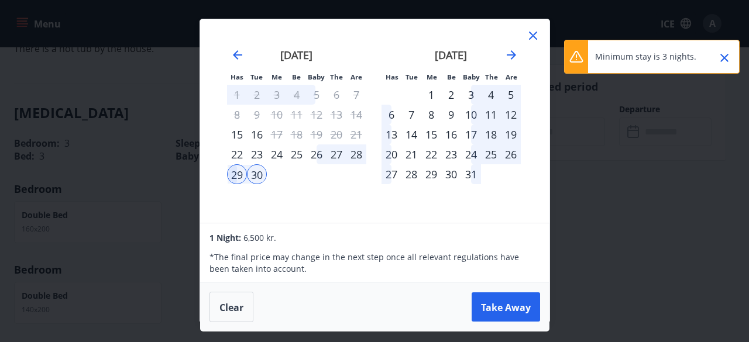
click at [725, 54] on icon "Close" at bounding box center [725, 58] width 14 height 14
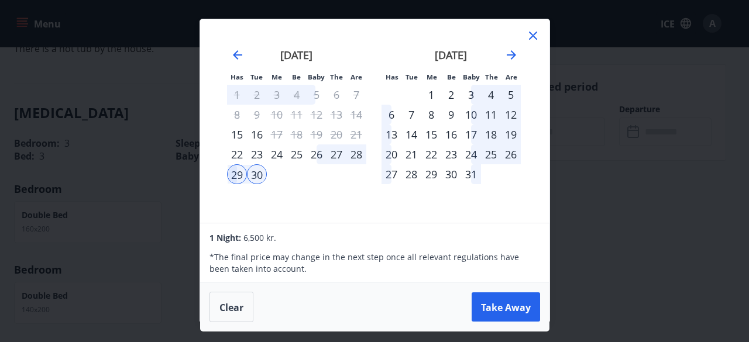
click at [234, 175] on div "29" at bounding box center [237, 174] width 20 height 20
click at [446, 93] on div "2" at bounding box center [451, 95] width 20 height 20
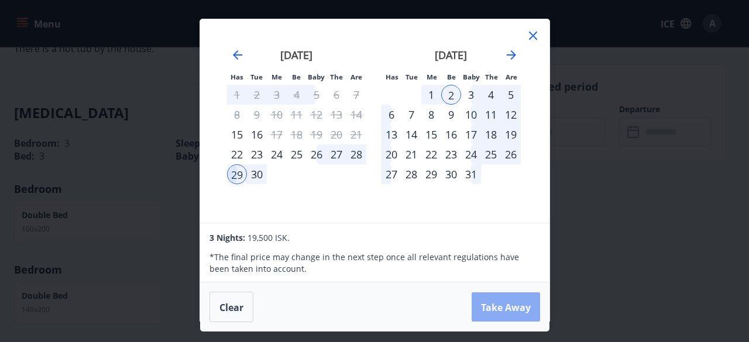
click at [506, 303] on font "Take Away" at bounding box center [506, 307] width 50 height 13
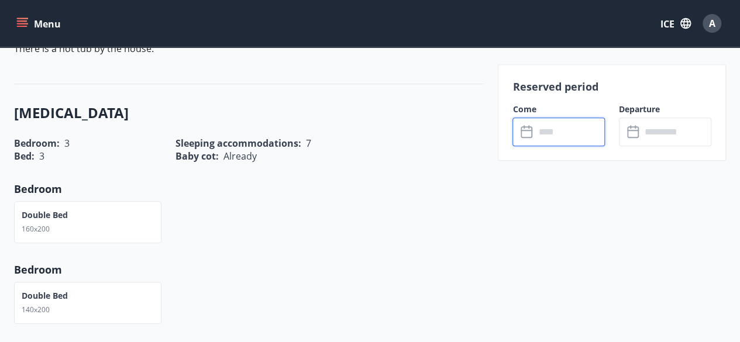
type input "******"
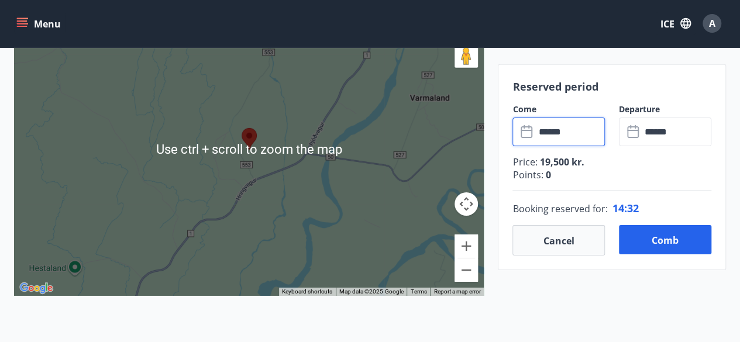
scroll to position [1830, 0]
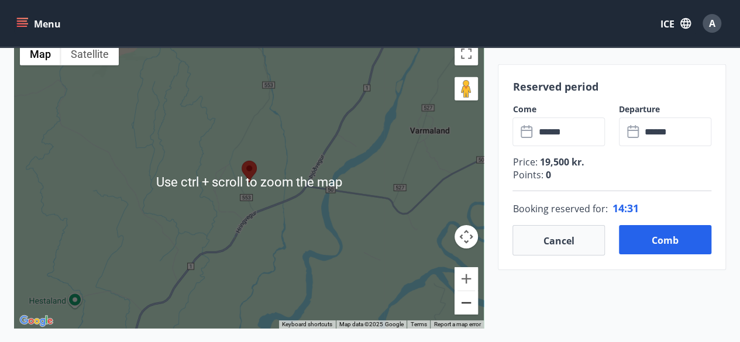
click at [459, 294] on button "Zoom out" at bounding box center [466, 302] width 23 height 23
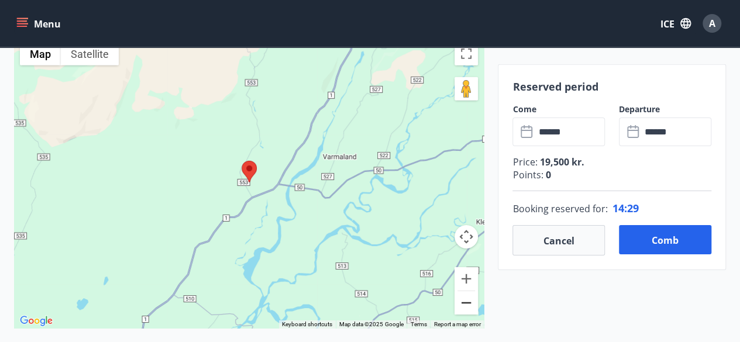
click at [471, 301] on button "Zoom out" at bounding box center [466, 302] width 23 height 23
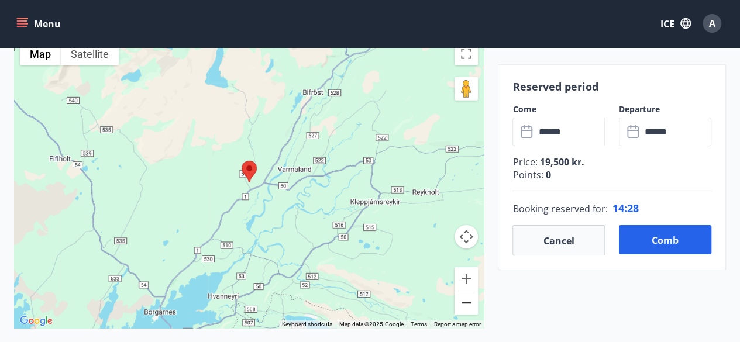
click at [471, 301] on button "Zoom out" at bounding box center [466, 302] width 23 height 23
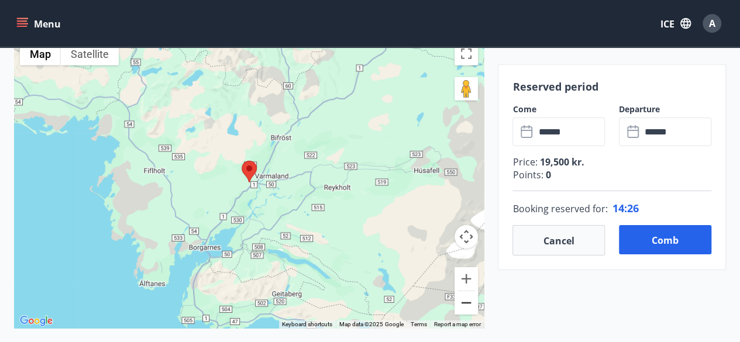
click at [471, 301] on button "Zoom out" at bounding box center [466, 302] width 23 height 23
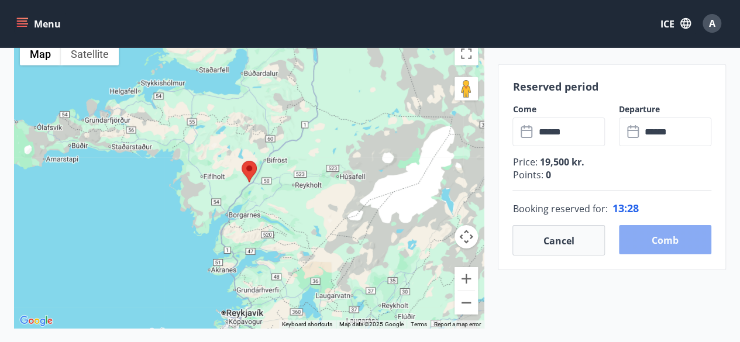
click at [667, 235] on font "Comb" at bounding box center [665, 240] width 27 height 13
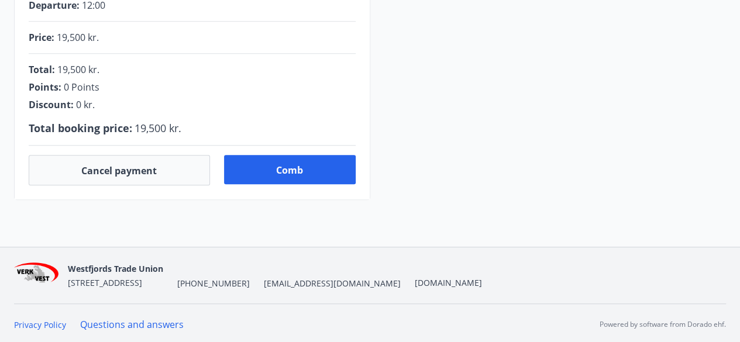
scroll to position [416, 0]
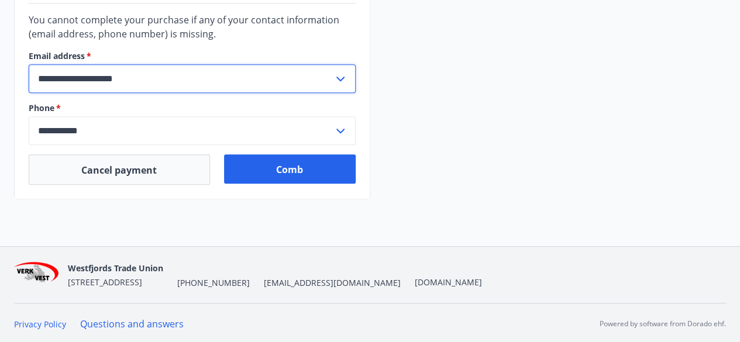
click at [332, 74] on input "**********" at bounding box center [181, 78] width 305 height 29
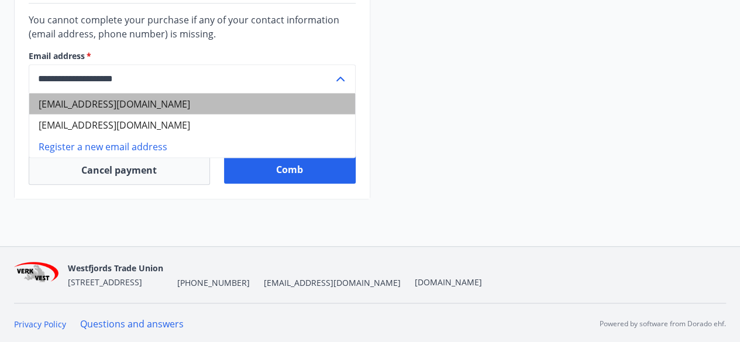
click at [133, 103] on li "alextyas1@hotmail.com" at bounding box center [192, 103] width 326 height 21
type input "**********"
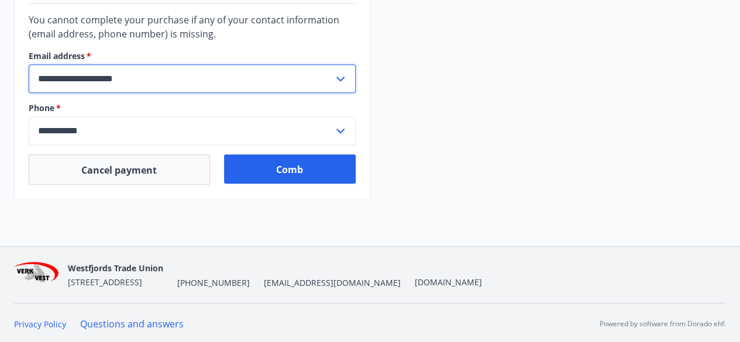
click at [249, 89] on input "**********" at bounding box center [181, 78] width 305 height 29
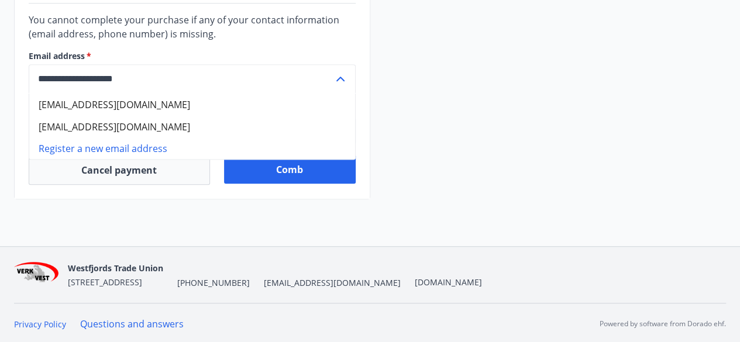
click at [135, 102] on font "alextyas1@hotmail.com" at bounding box center [115, 104] width 152 height 13
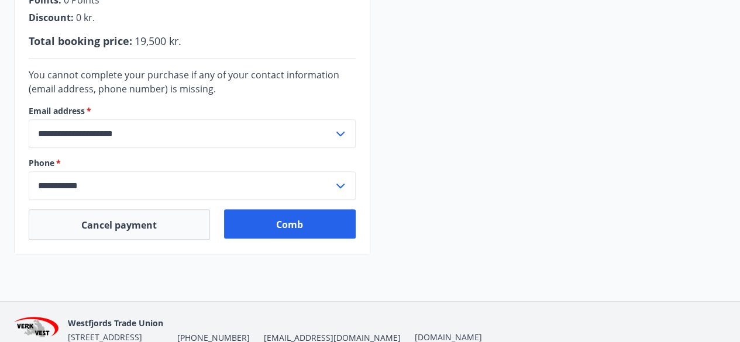
scroll to position [362, 0]
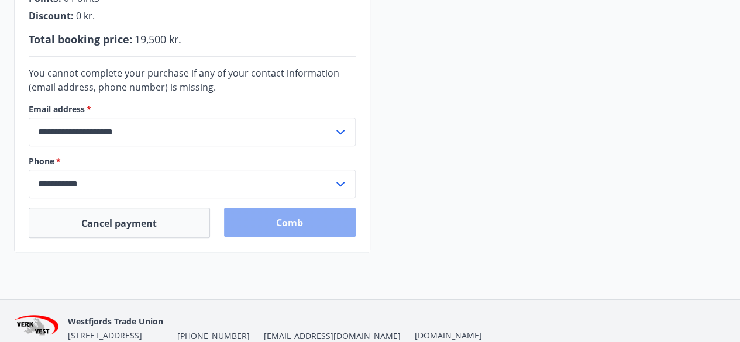
click at [275, 228] on button "Comb" at bounding box center [290, 222] width 132 height 29
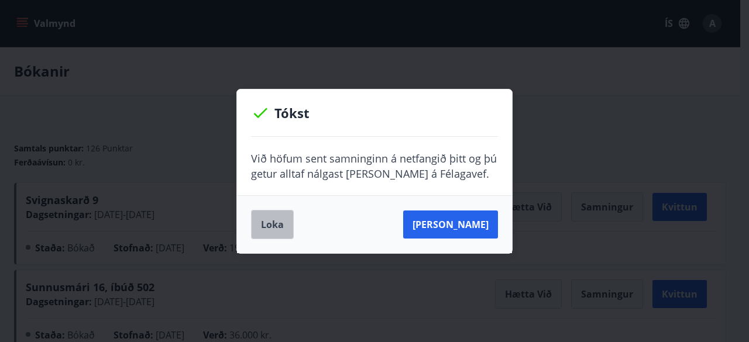
click at [267, 228] on button "Loka" at bounding box center [272, 224] width 43 height 29
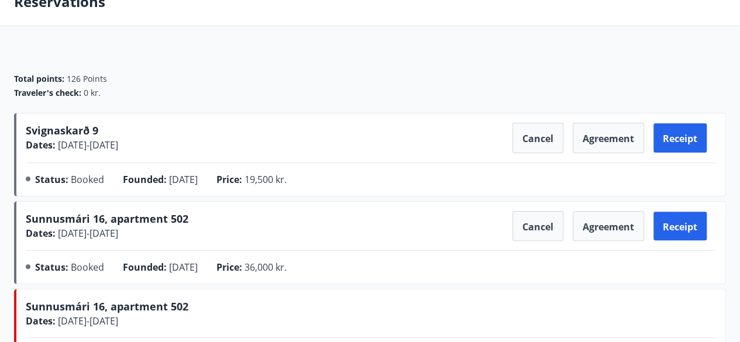
scroll to position [69, 0]
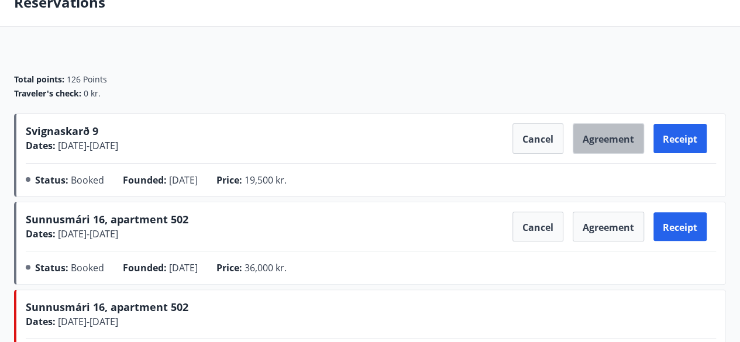
click at [599, 150] on button "Agreement" at bounding box center [608, 138] width 71 height 30
